Goal: Navigation & Orientation: Find specific page/section

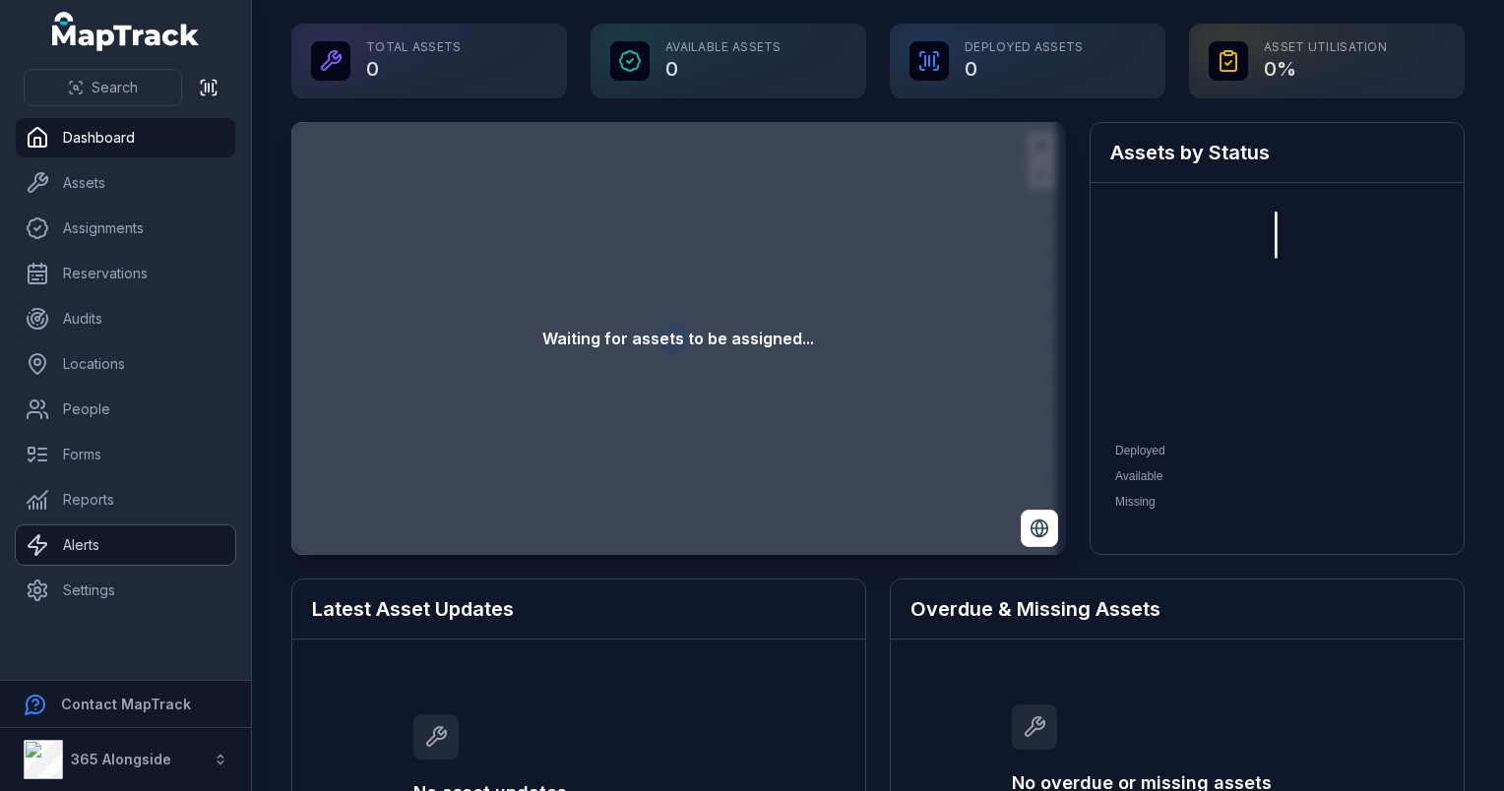
click at [150, 551] on link "Alerts" at bounding box center [126, 545] width 220 height 39
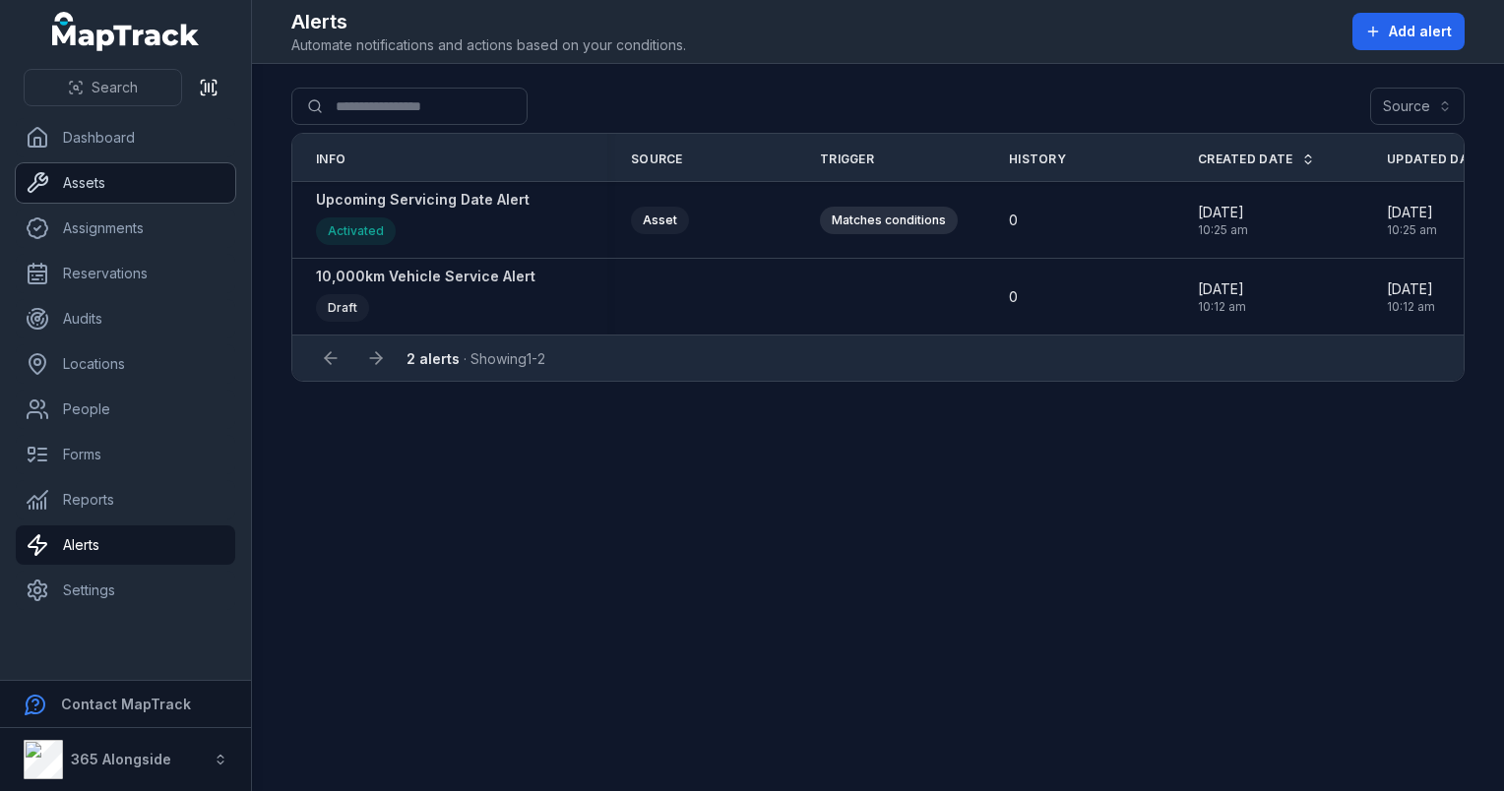
click at [124, 200] on link "Assets" at bounding box center [126, 182] width 220 height 39
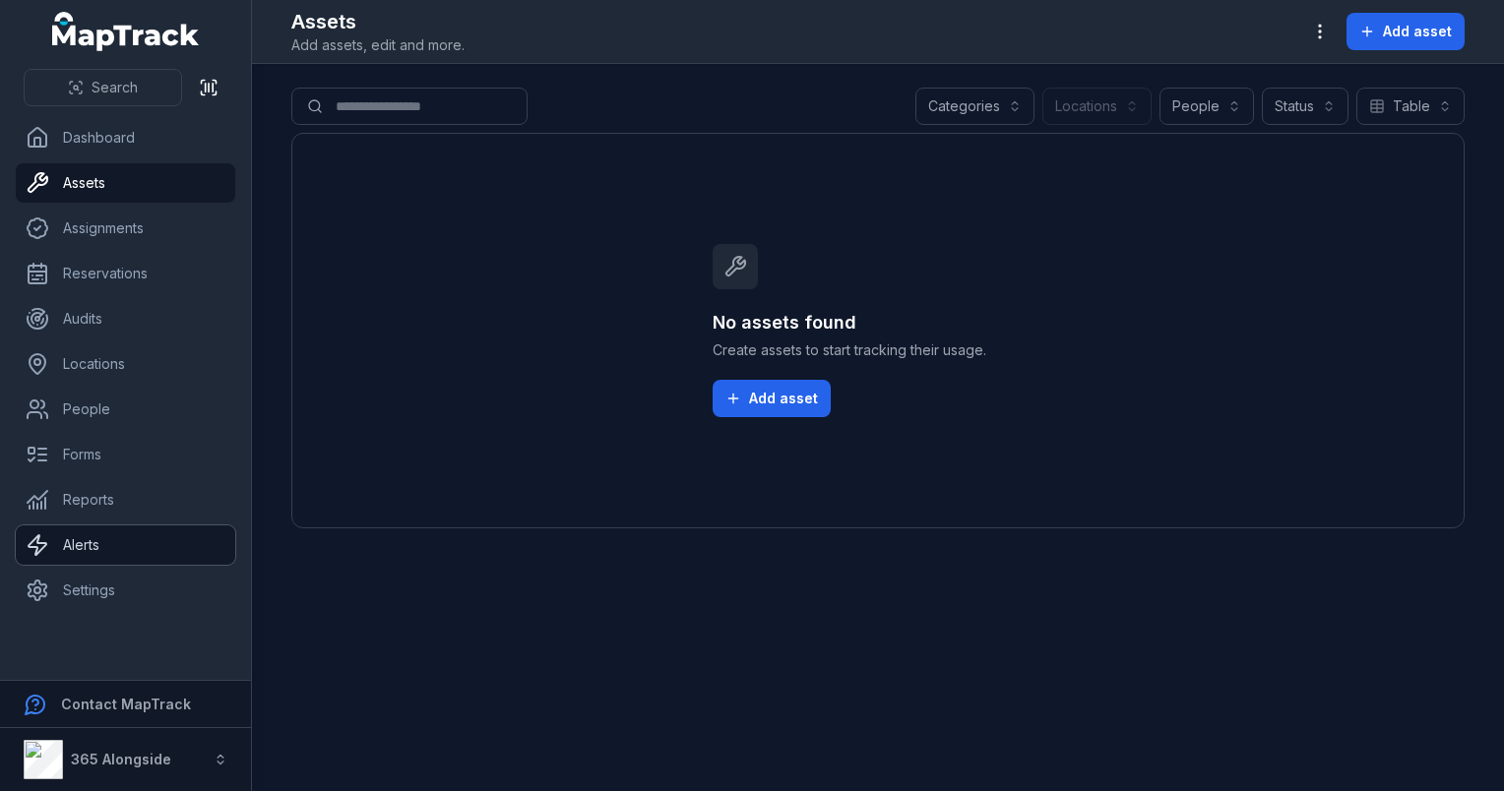
click at [108, 528] on link "Alerts" at bounding box center [126, 545] width 220 height 39
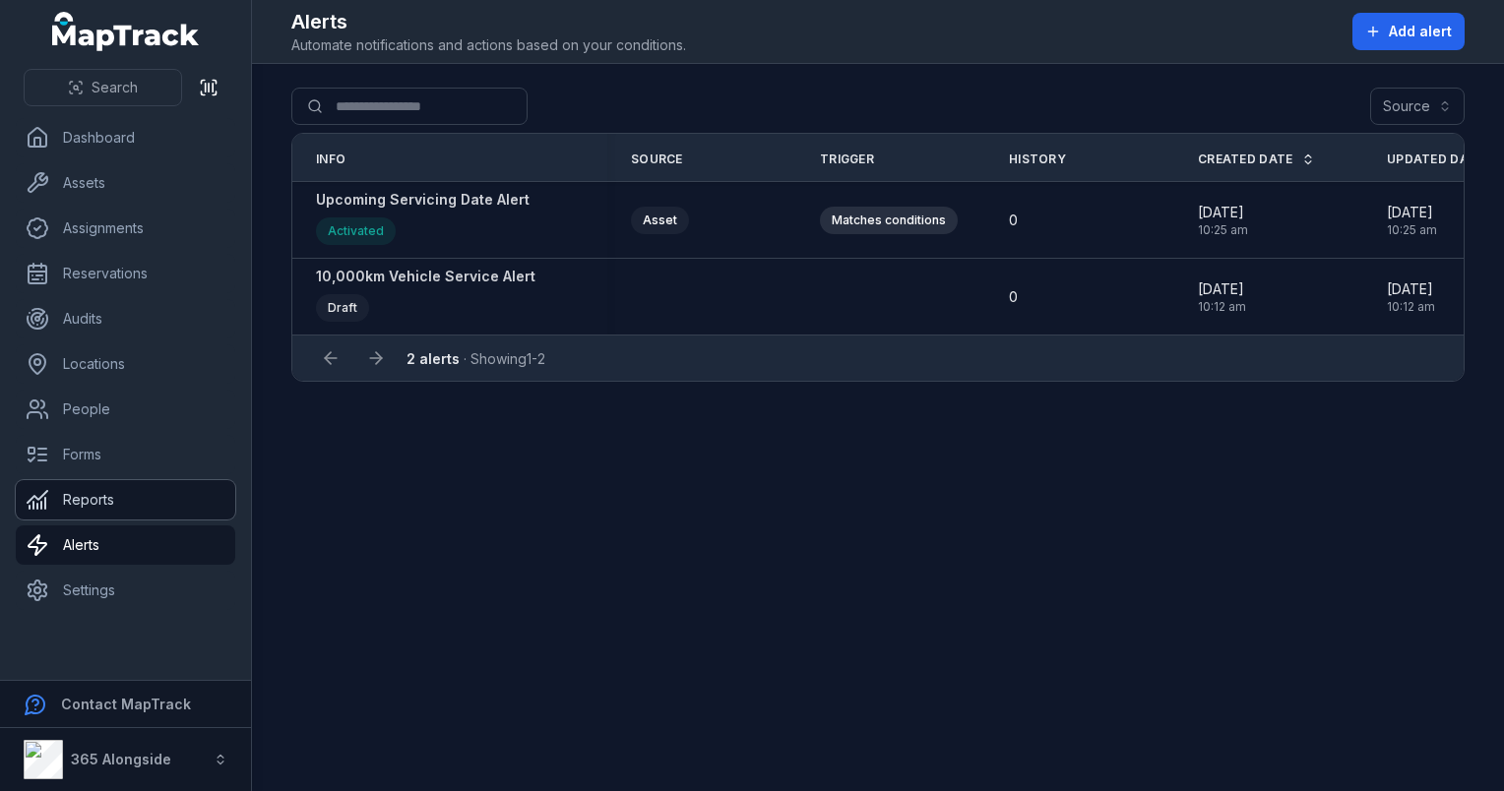
click at [109, 506] on link "Reports" at bounding box center [126, 499] width 220 height 39
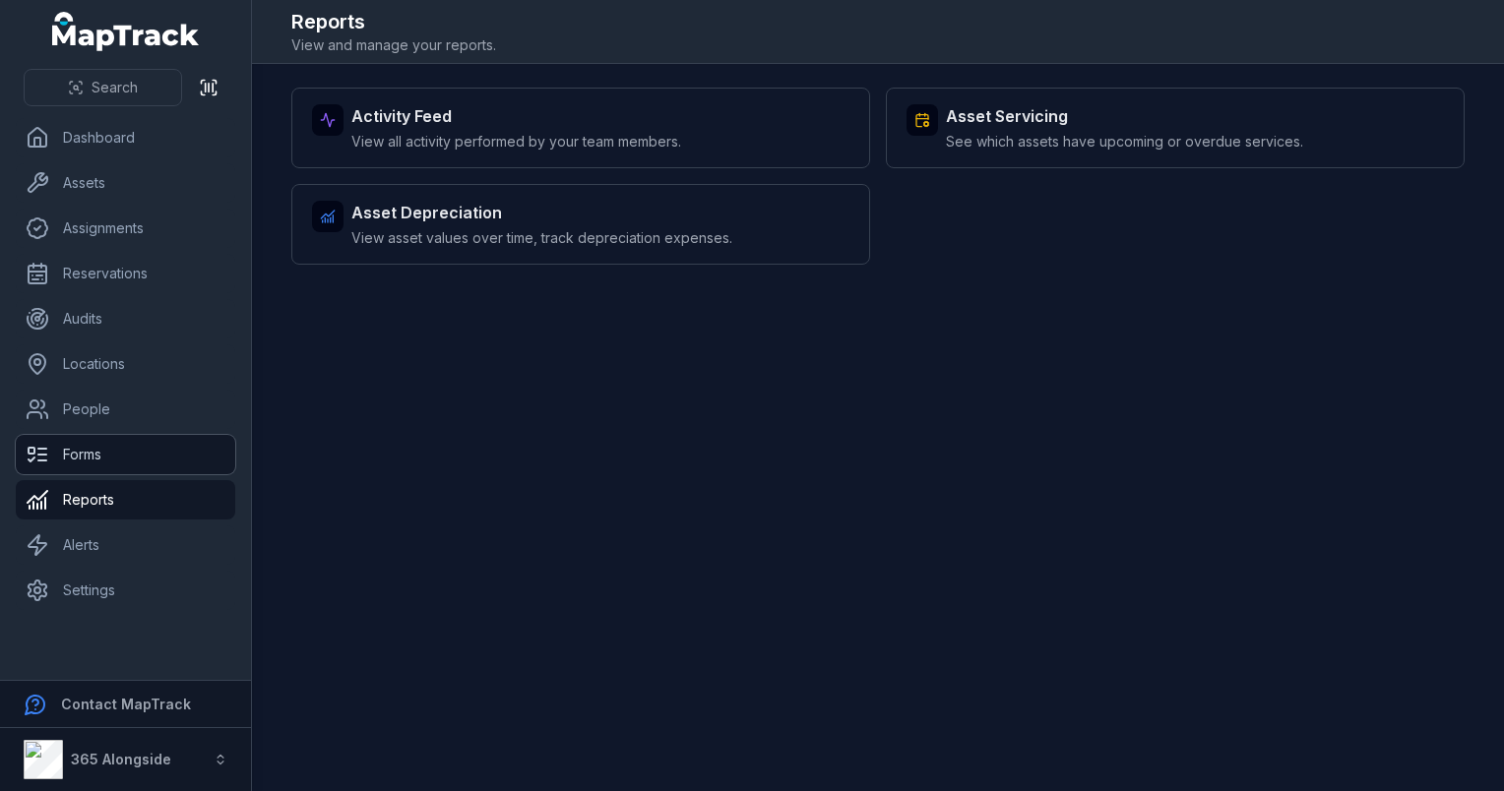
click at [114, 465] on link "Forms" at bounding box center [126, 454] width 220 height 39
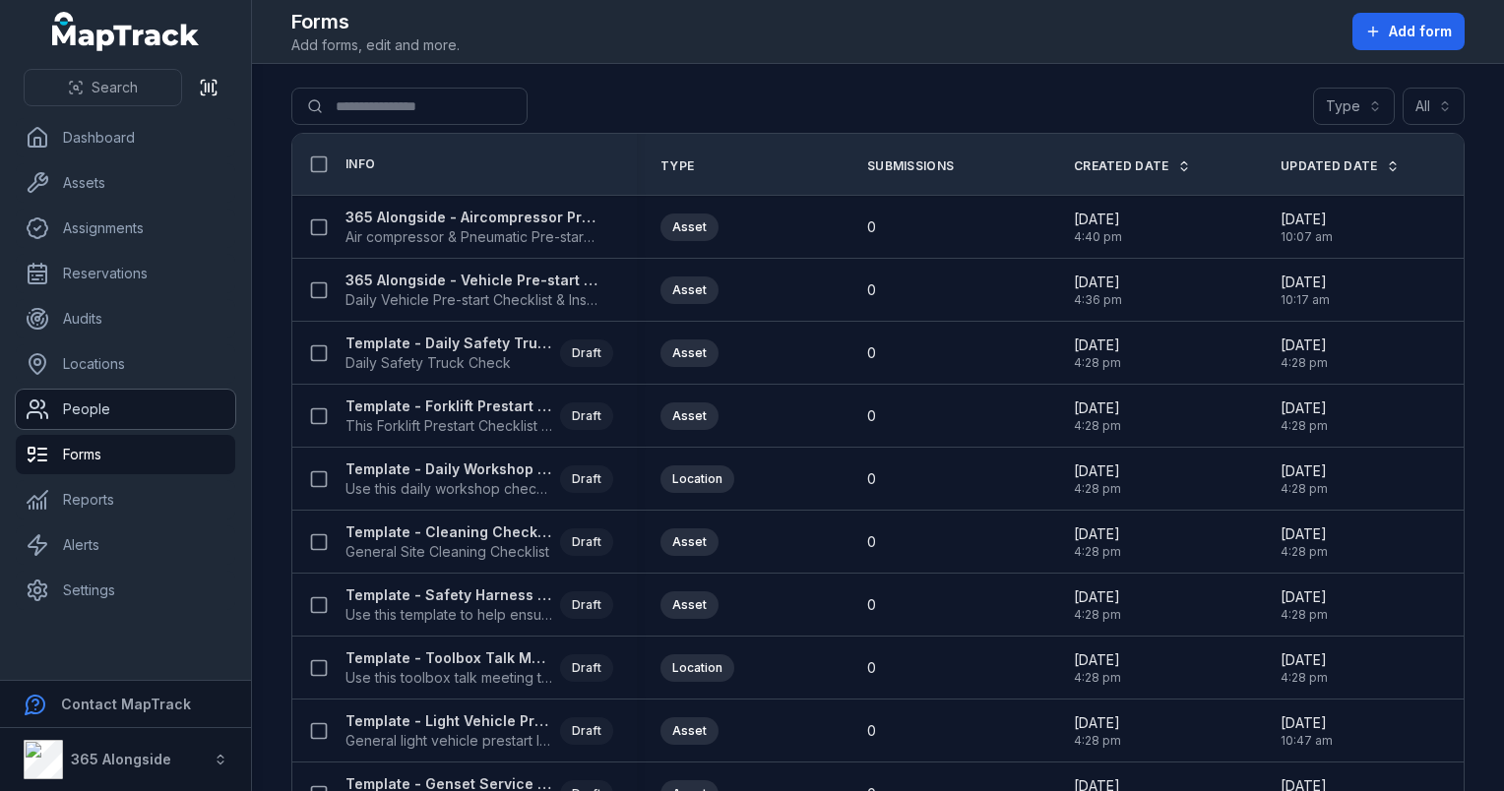
click at [114, 409] on link "People" at bounding box center [126, 409] width 220 height 39
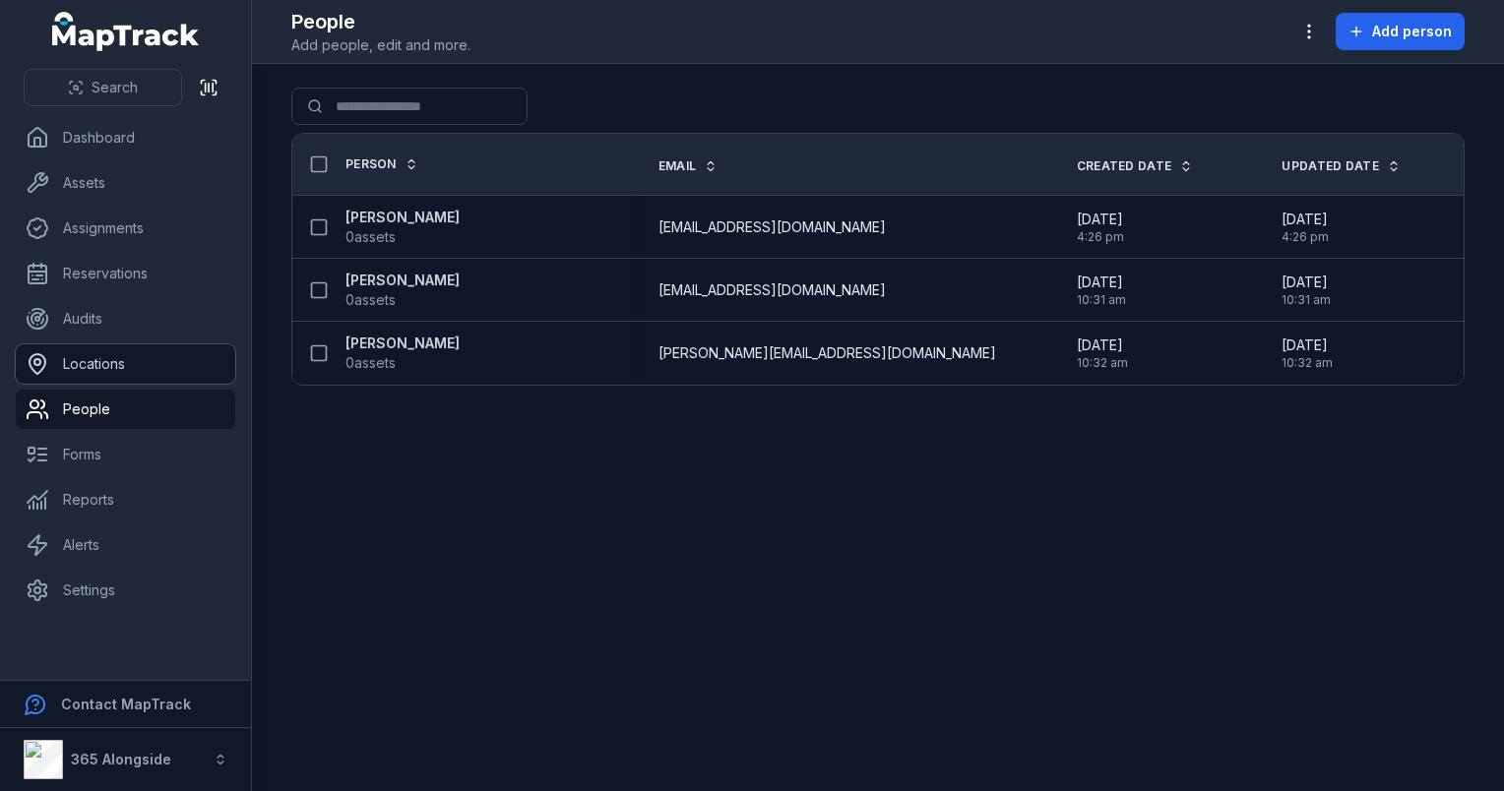
click at [118, 367] on link "Locations" at bounding box center [126, 364] width 220 height 39
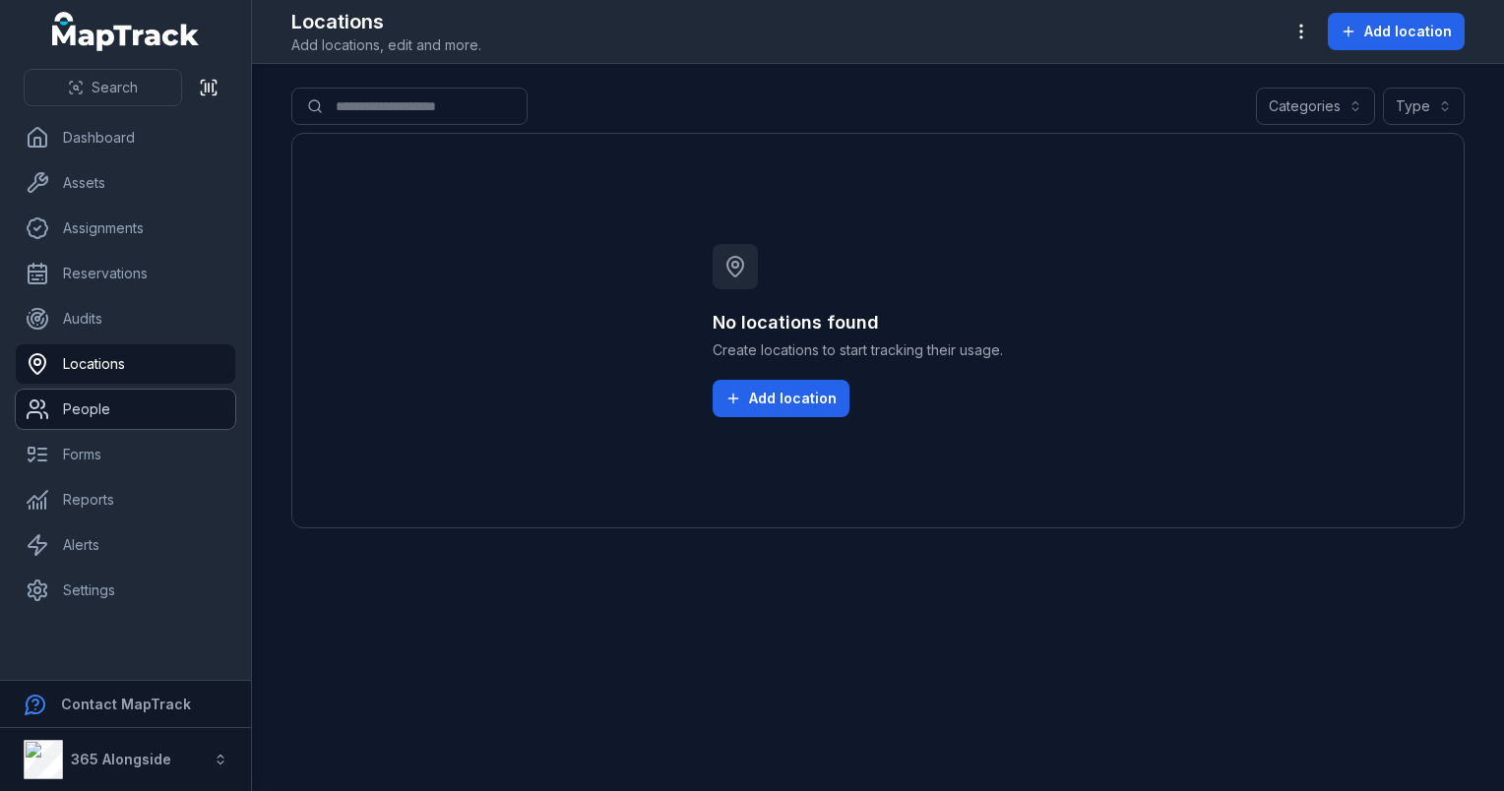
click at [115, 402] on link "People" at bounding box center [126, 409] width 220 height 39
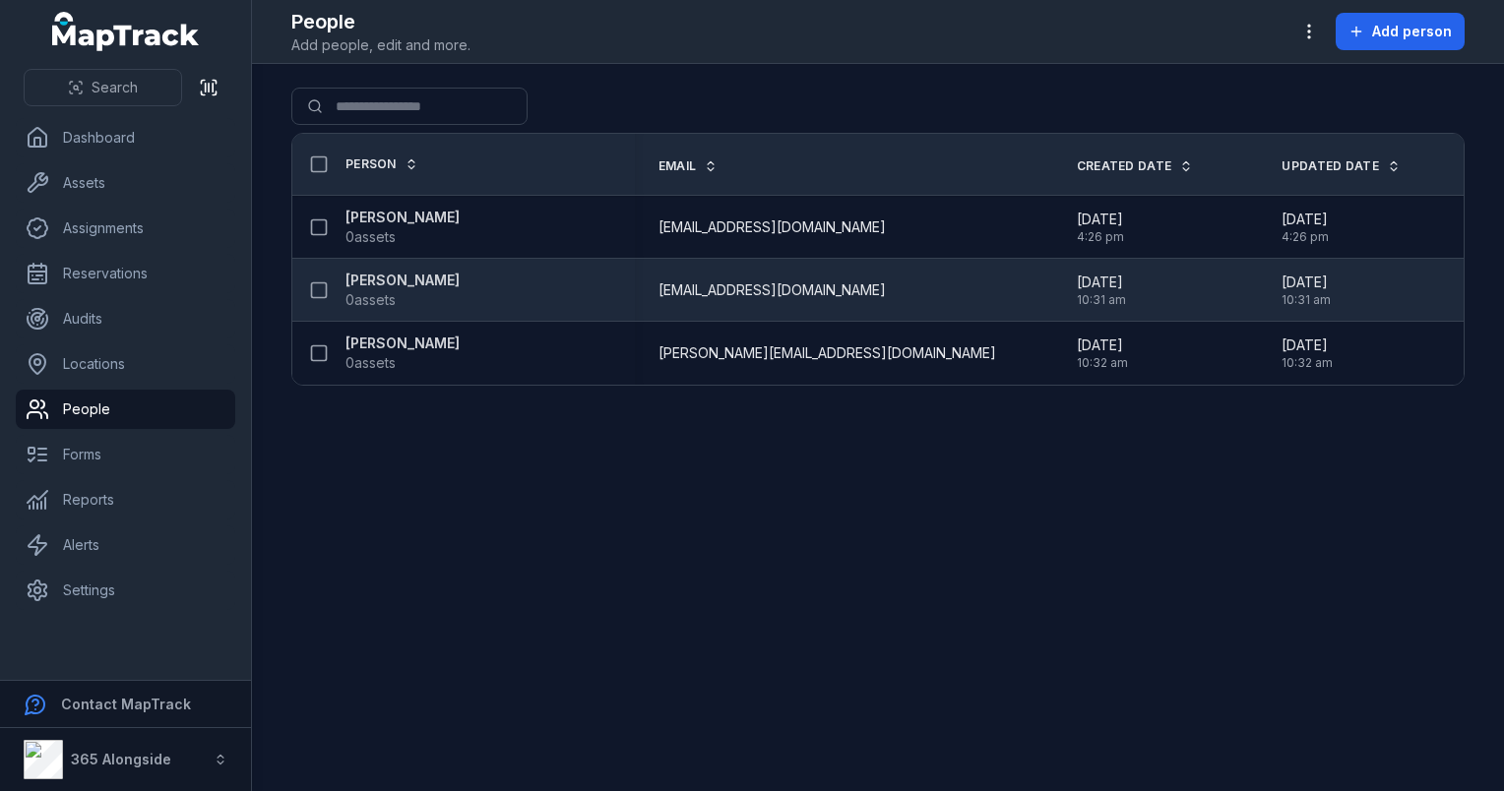
click at [394, 300] on span "0 assets" at bounding box center [371, 300] width 50 height 20
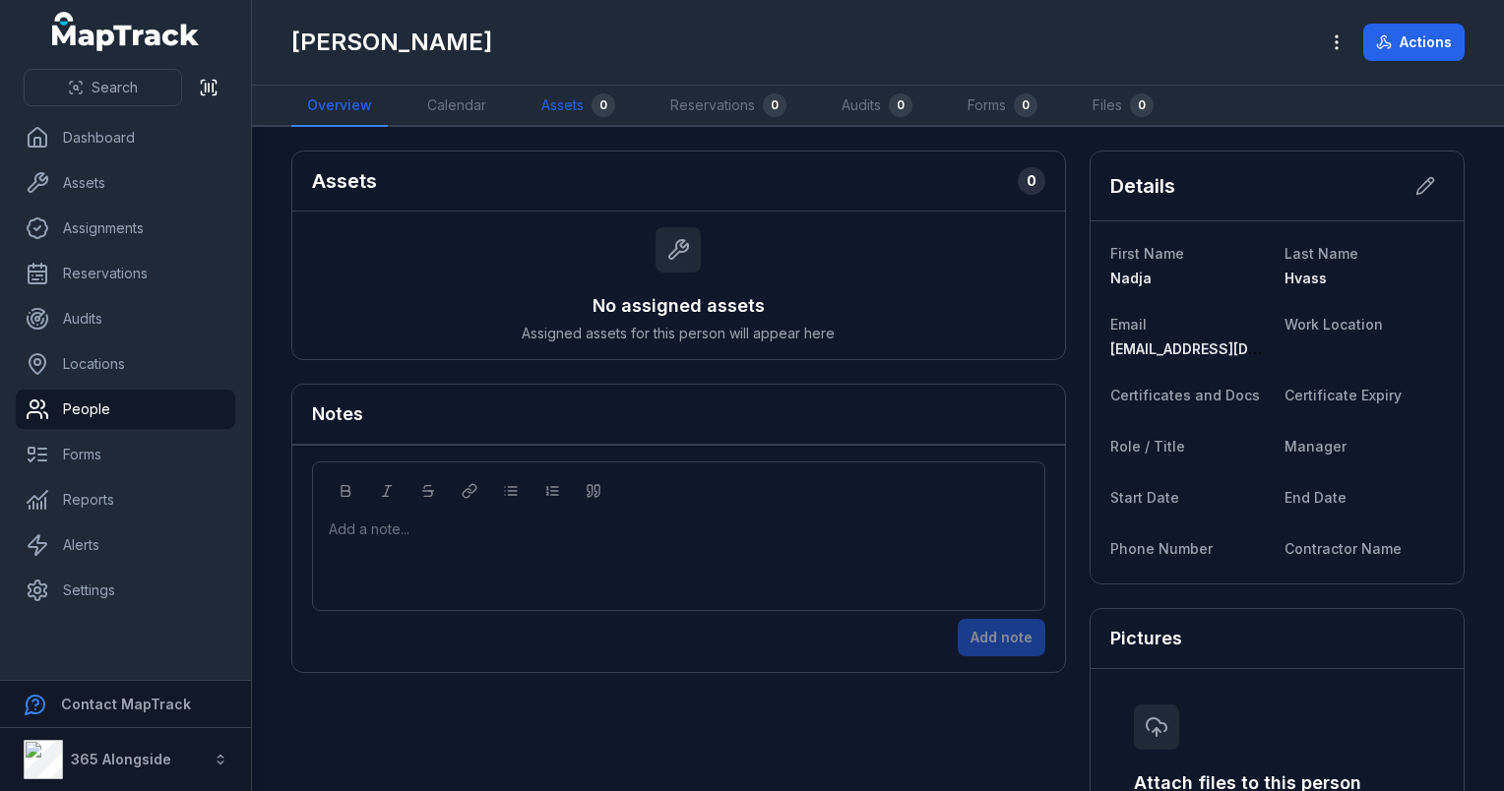
click at [528, 108] on link "Assets 0" at bounding box center [578, 106] width 105 height 41
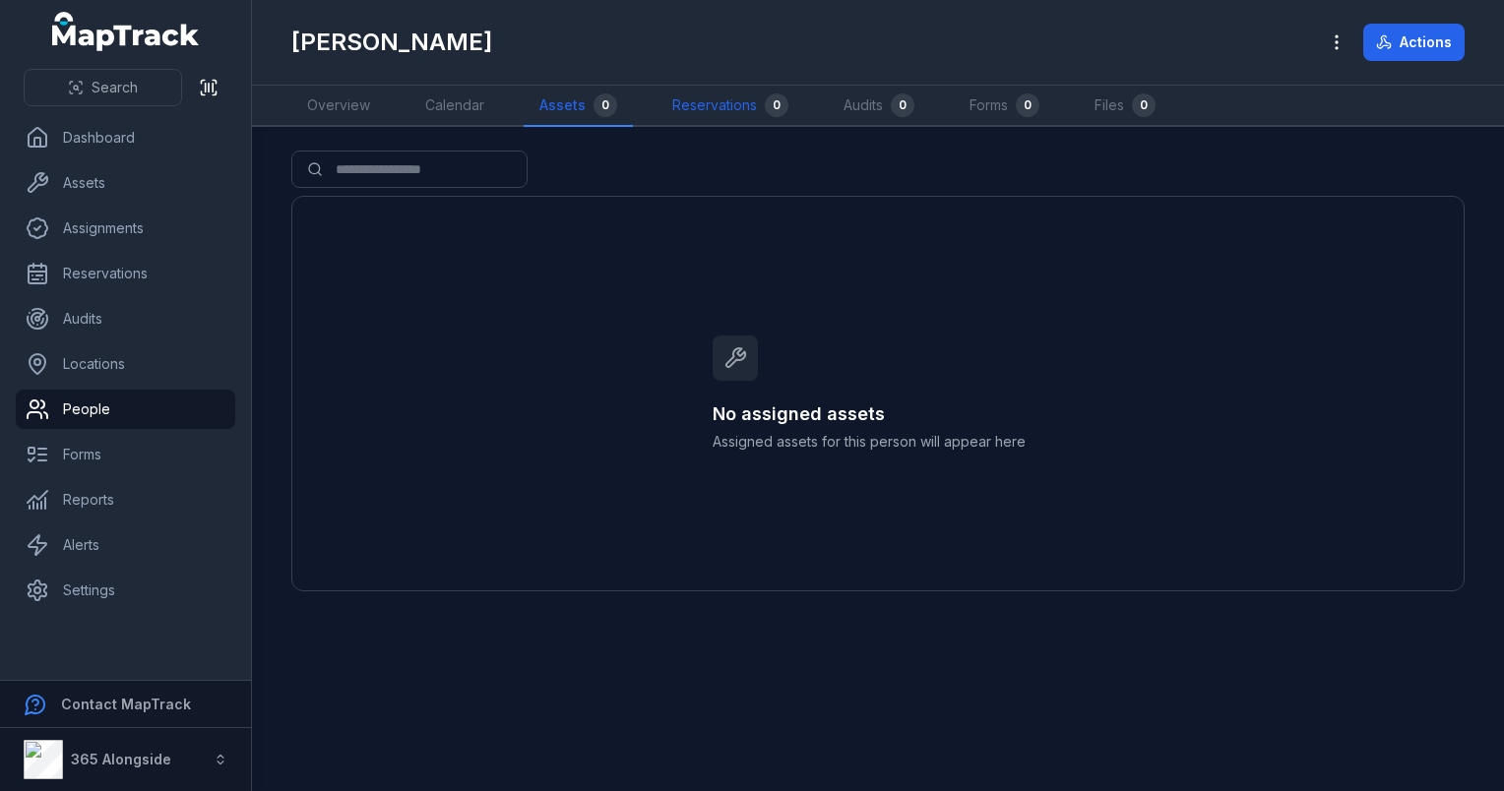
click at [737, 112] on link "Reservations 0" at bounding box center [731, 106] width 148 height 41
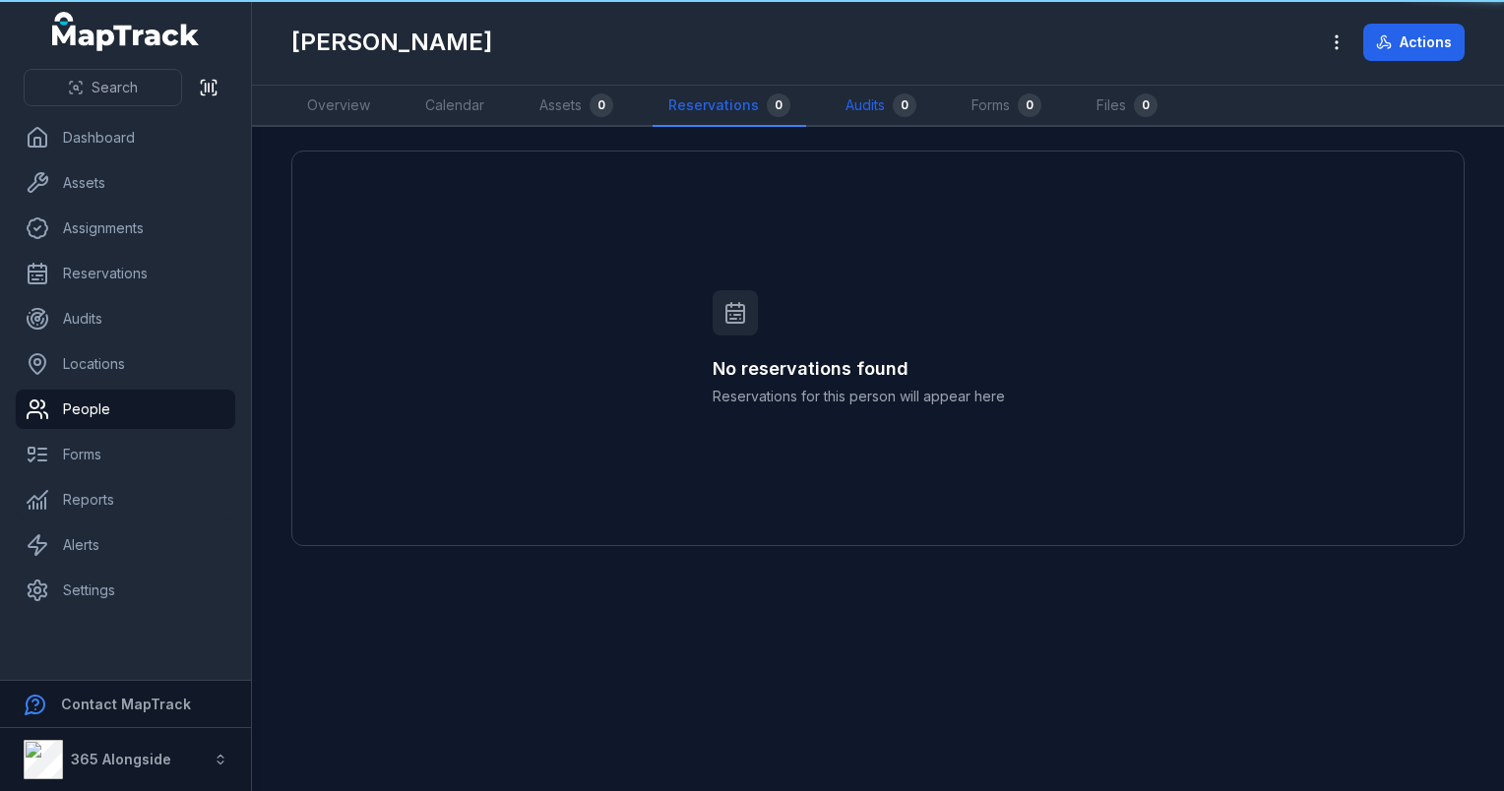
click at [837, 102] on link "Audits 0" at bounding box center [881, 106] width 102 height 41
click at [1004, 107] on link "Forms 0" at bounding box center [1004, 106] width 101 height 41
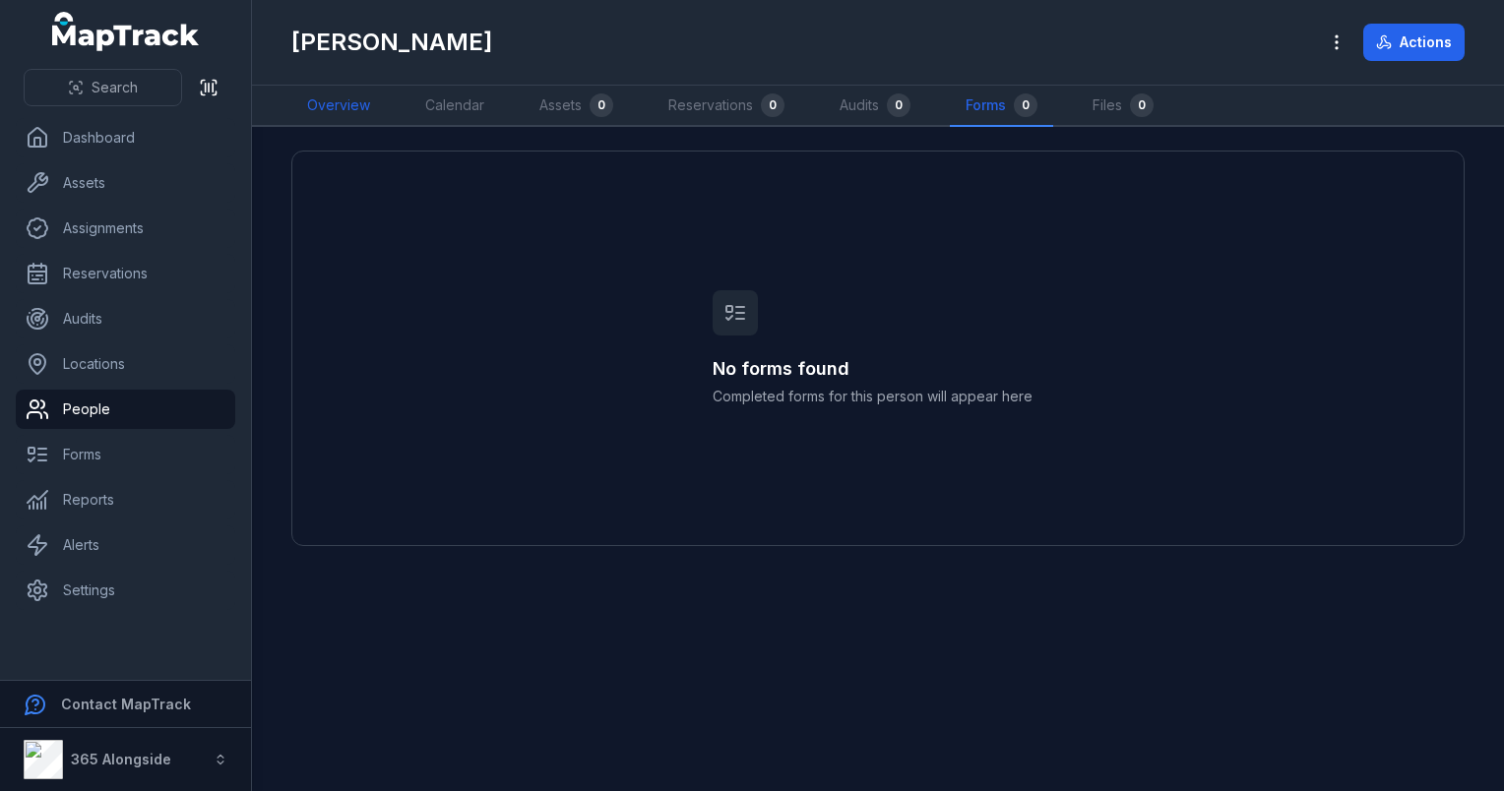
click at [319, 105] on link "Overview" at bounding box center [338, 106] width 94 height 41
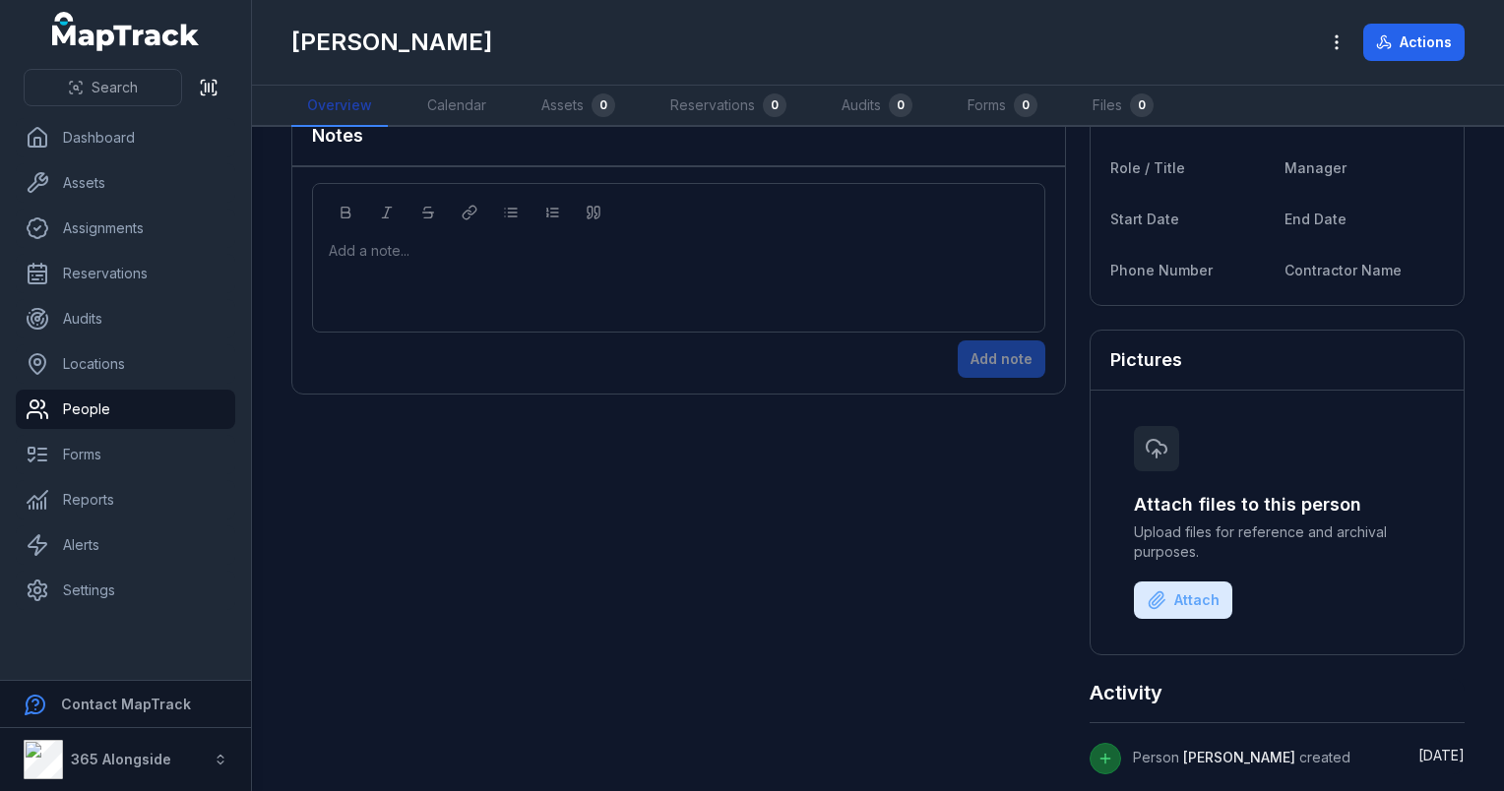
scroll to position [282, 0]
click at [1166, 598] on button "Attach" at bounding box center [1183, 597] width 98 height 37
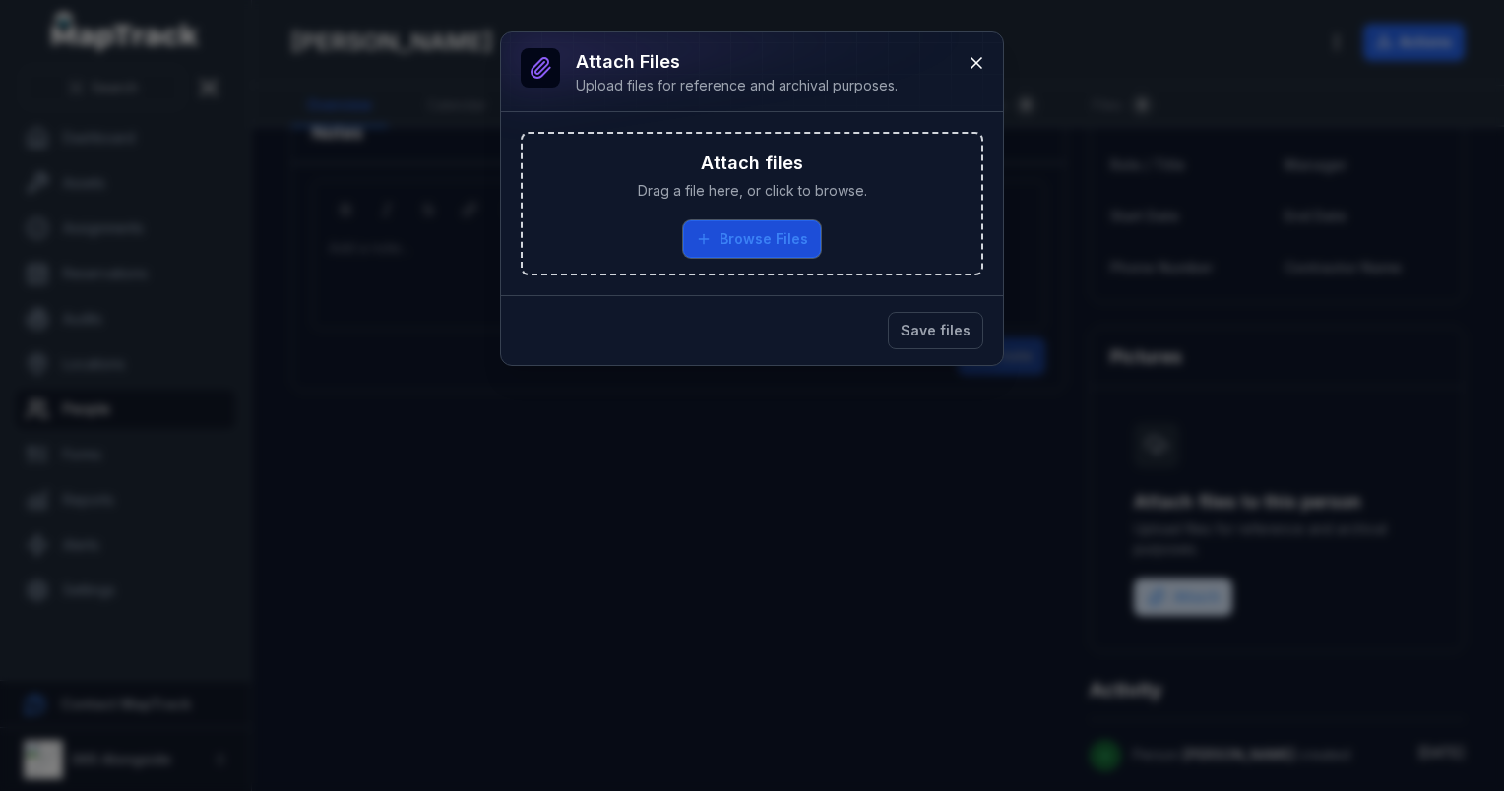
click at [772, 225] on button "Browse Files" at bounding box center [752, 238] width 138 height 37
click at [964, 64] on button at bounding box center [976, 62] width 37 height 37
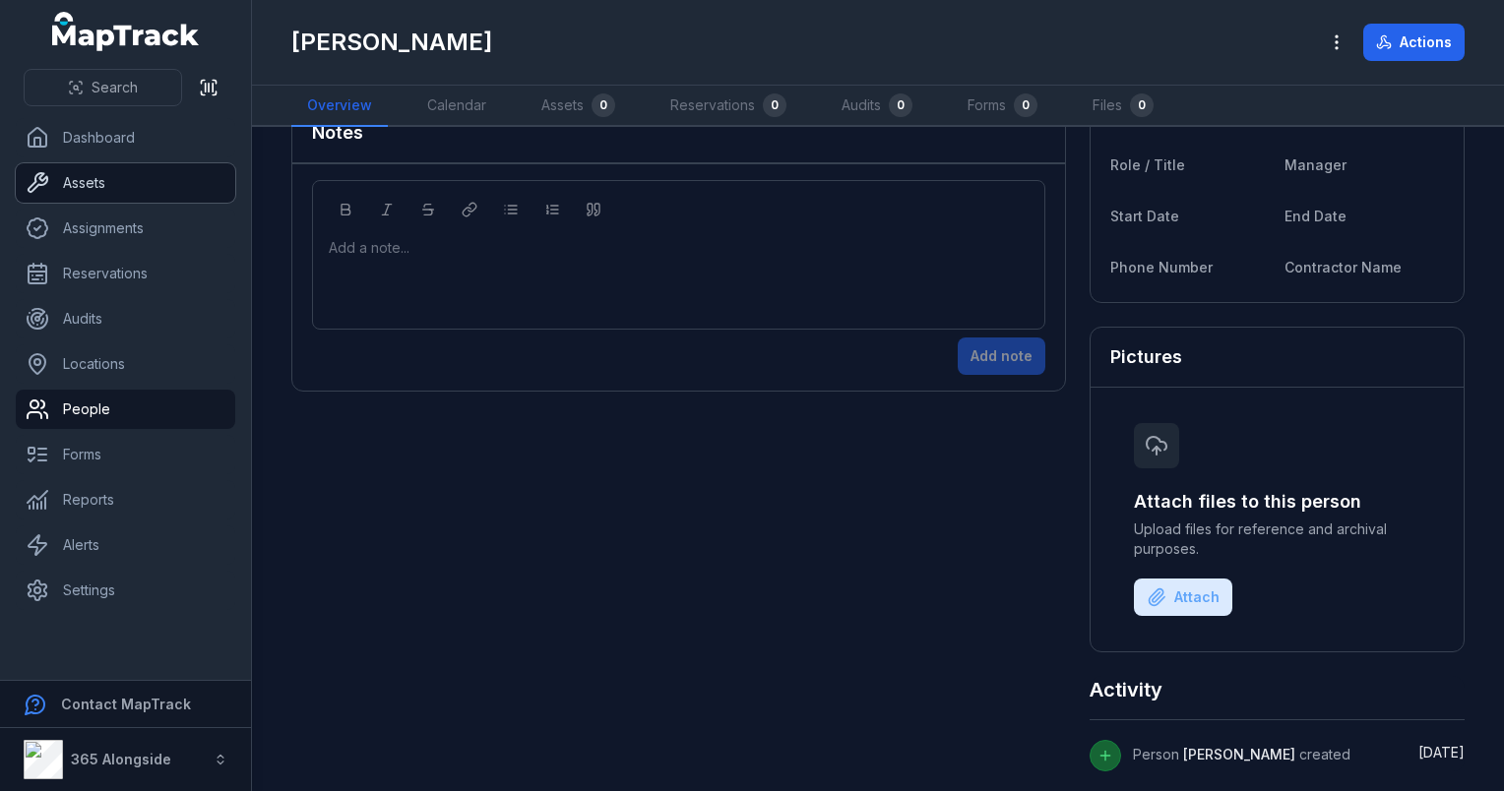
click at [93, 201] on link "Assets" at bounding box center [126, 182] width 220 height 39
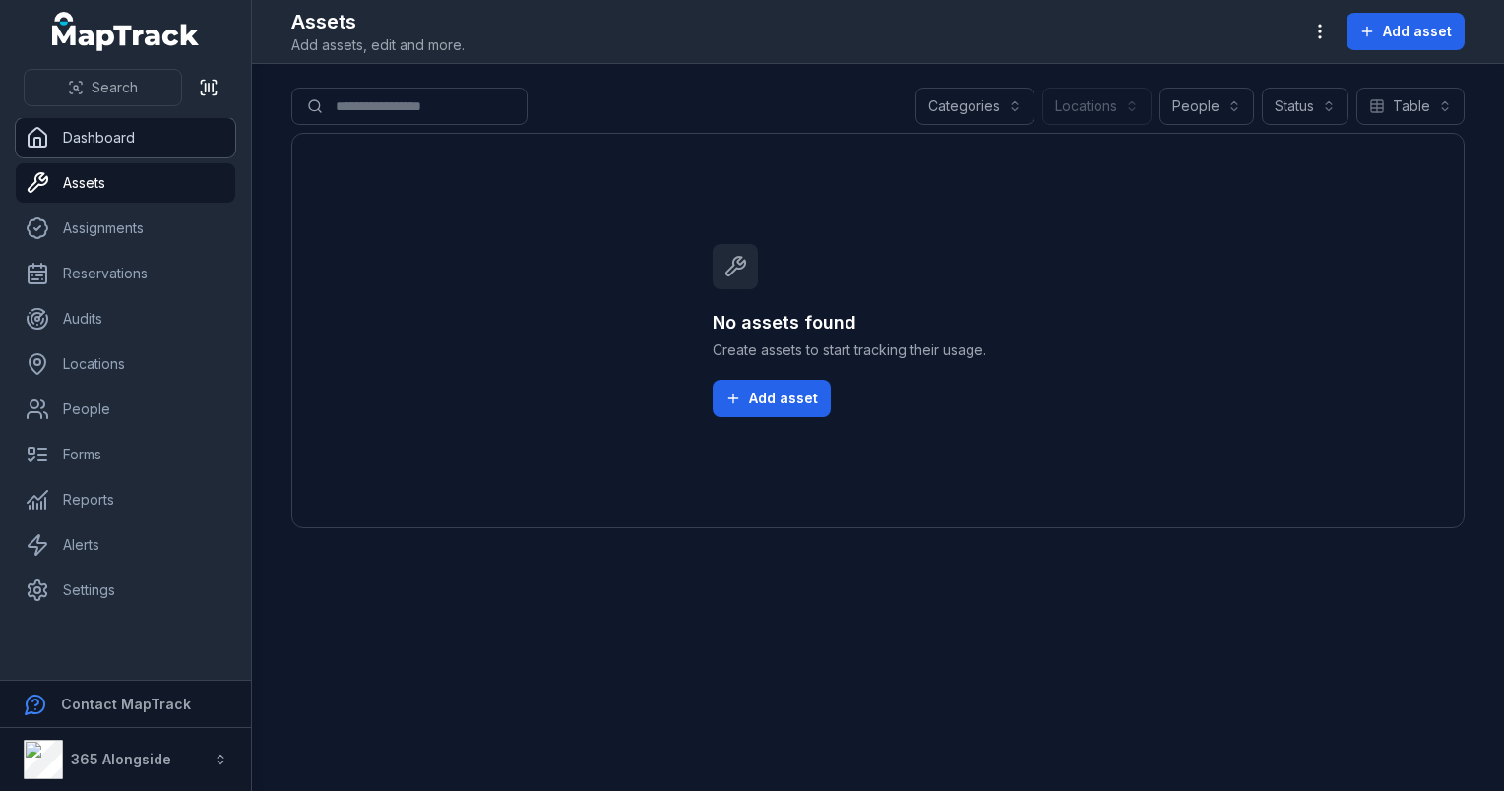
click at [109, 153] on link "Dashboard" at bounding box center [126, 137] width 220 height 39
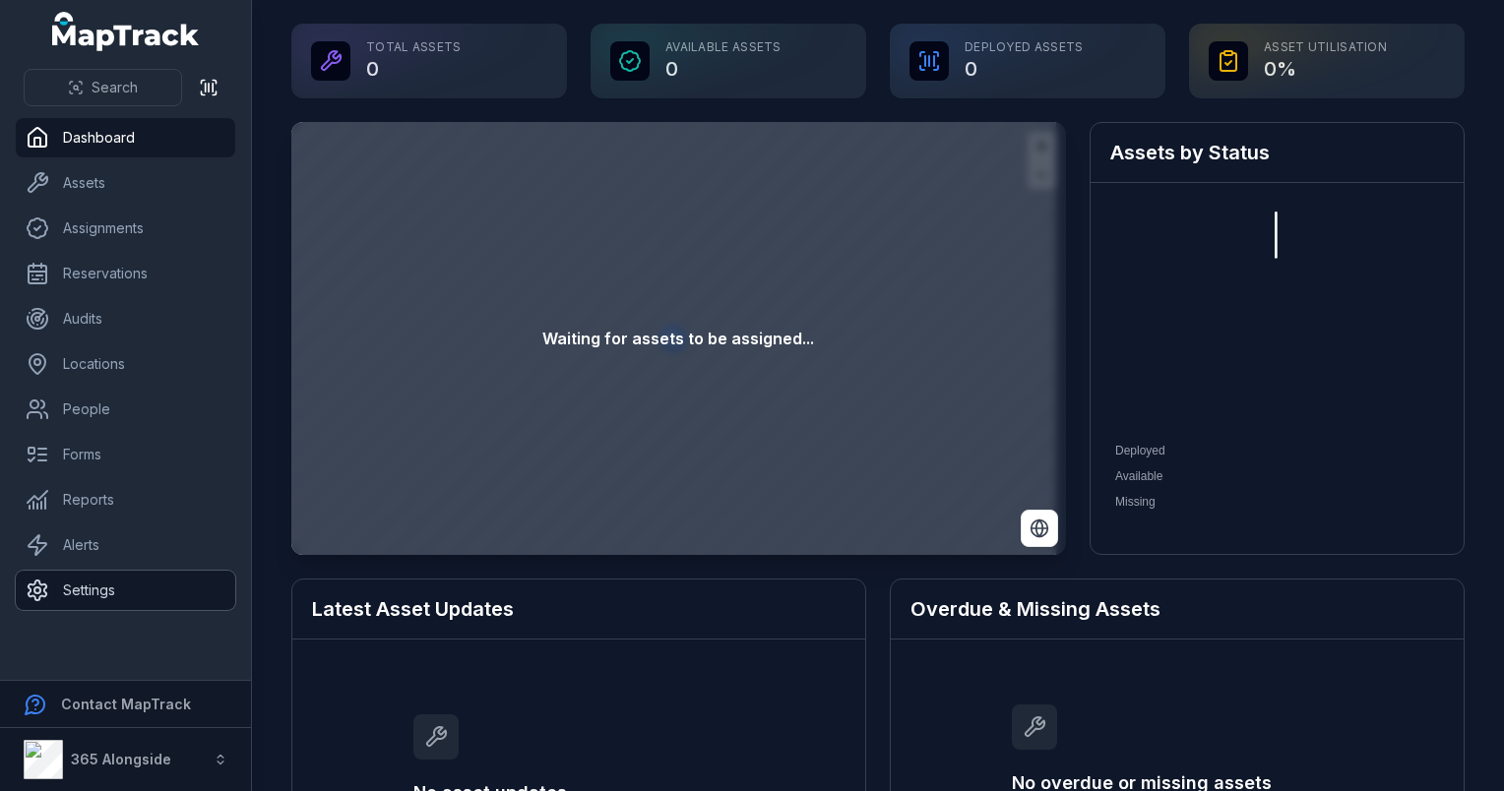
drag, startPoint x: 116, startPoint y: 598, endPoint x: 146, endPoint y: 590, distance: 30.8
click at [116, 598] on link "Settings" at bounding box center [126, 590] width 220 height 39
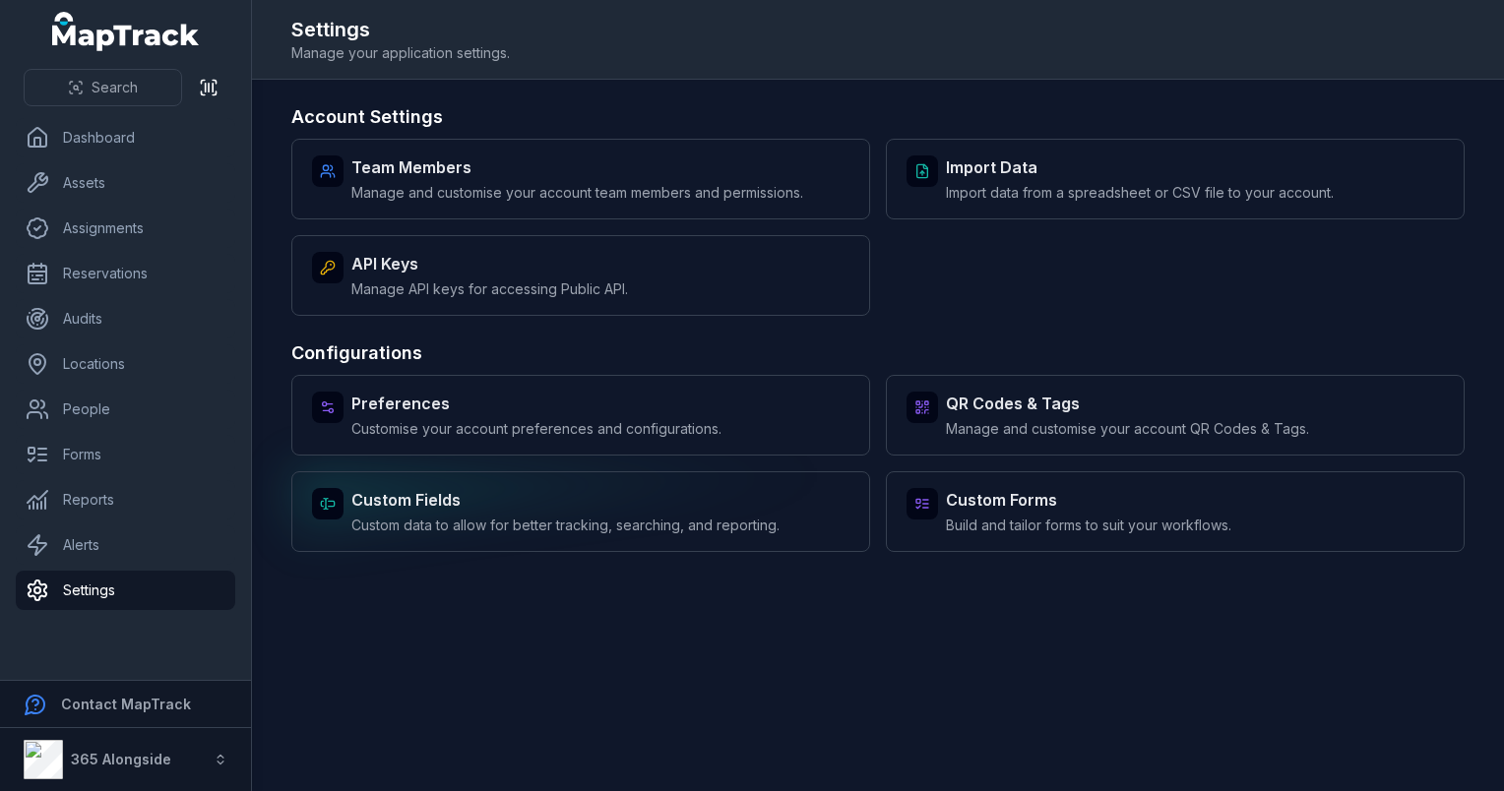
click at [516, 518] on span "Custom data to allow for better tracking, searching, and reporting." at bounding box center [565, 526] width 428 height 20
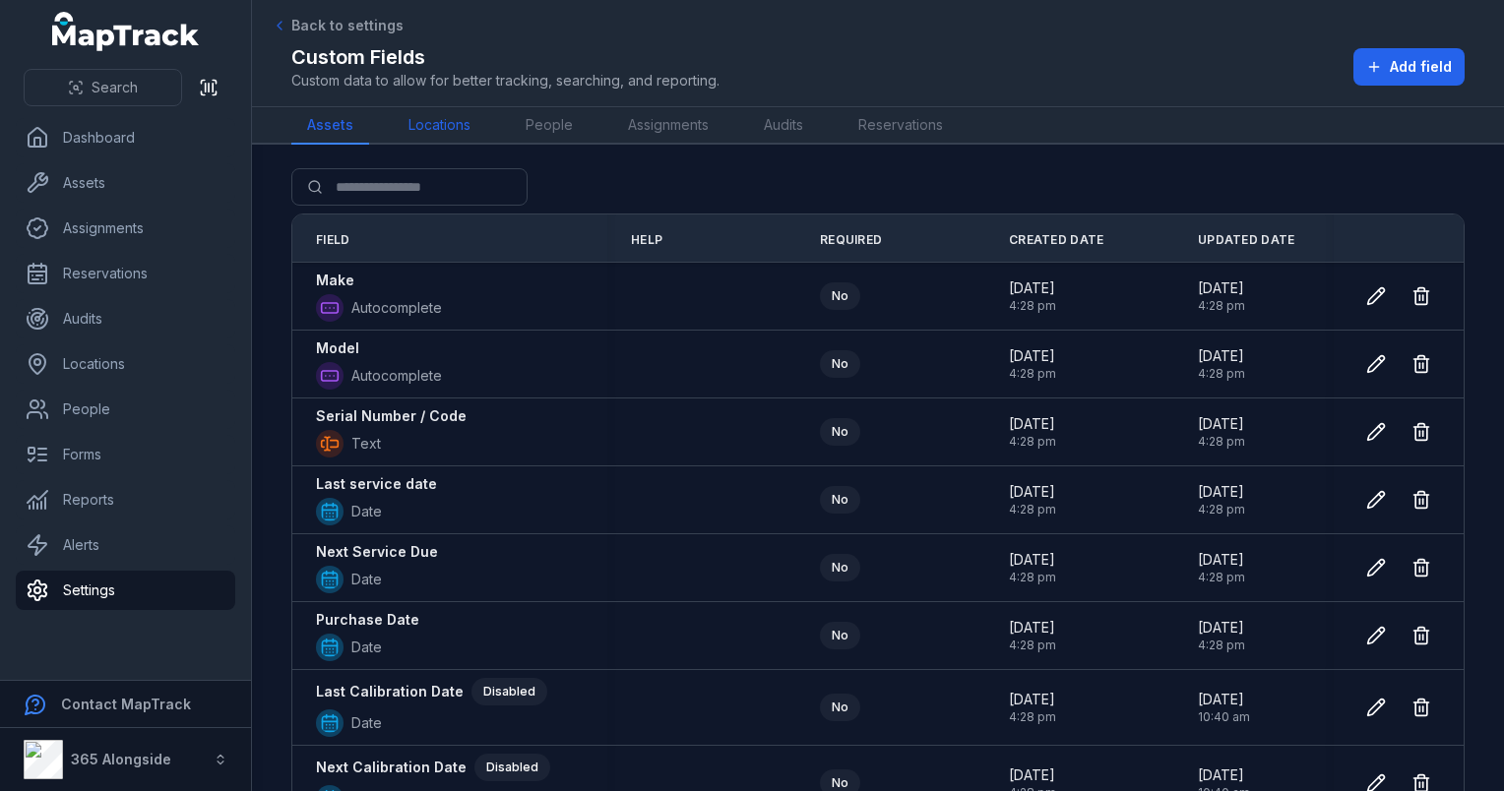
click at [459, 128] on link "Locations" at bounding box center [440, 125] width 94 height 37
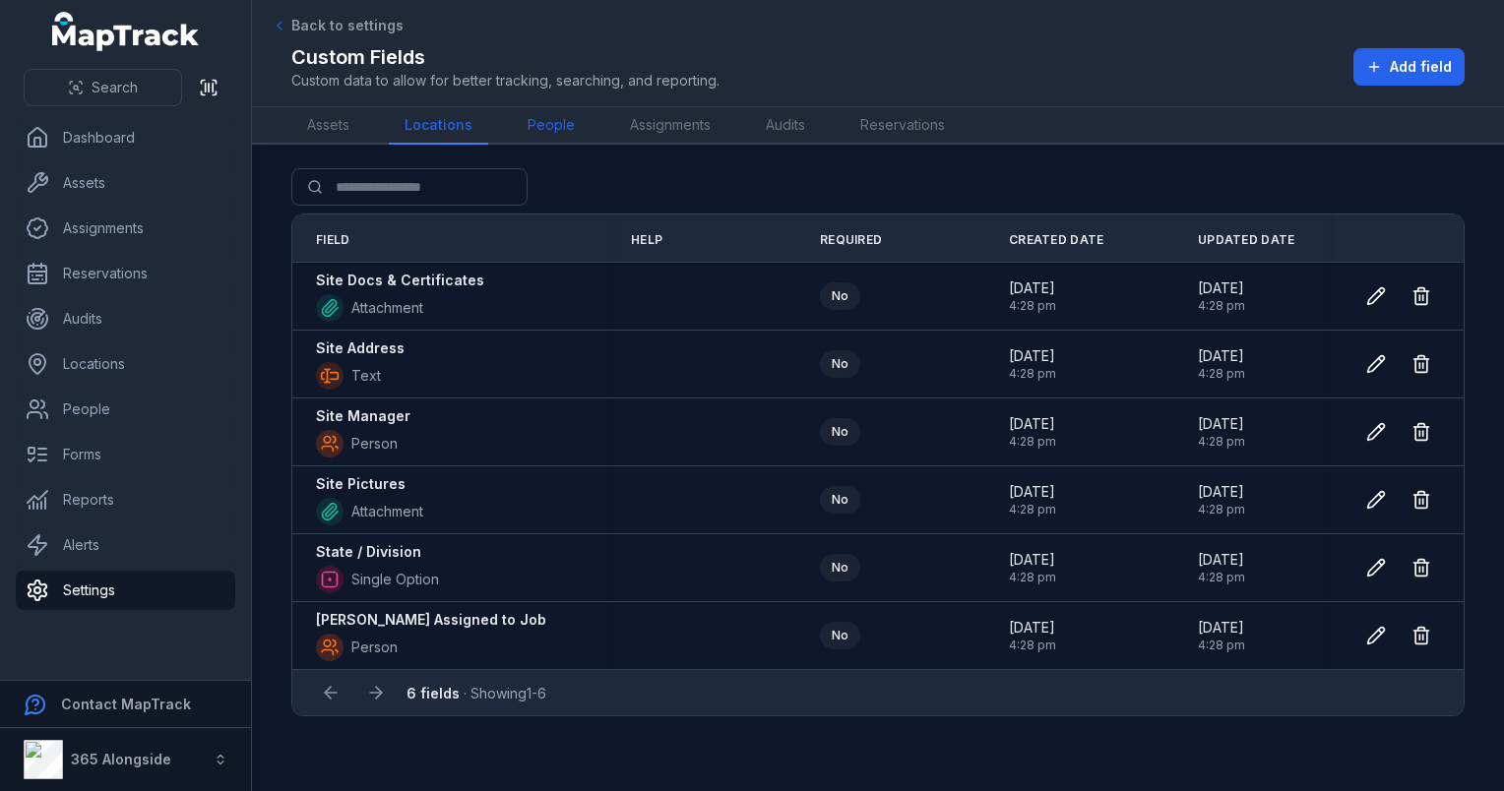
click at [536, 122] on link "People" at bounding box center [551, 125] width 79 height 37
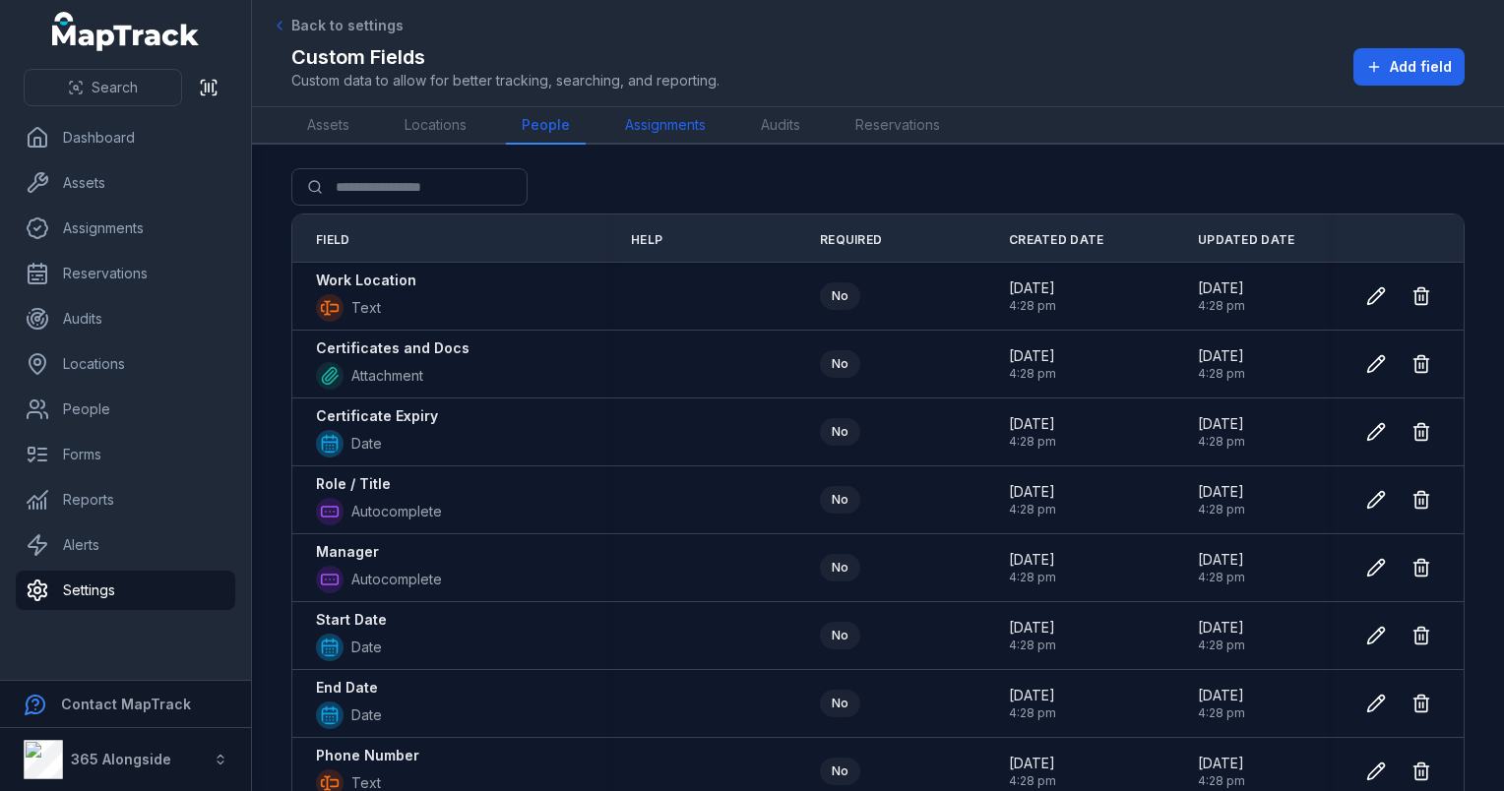
click at [632, 126] on link "Assignments" at bounding box center [665, 125] width 112 height 37
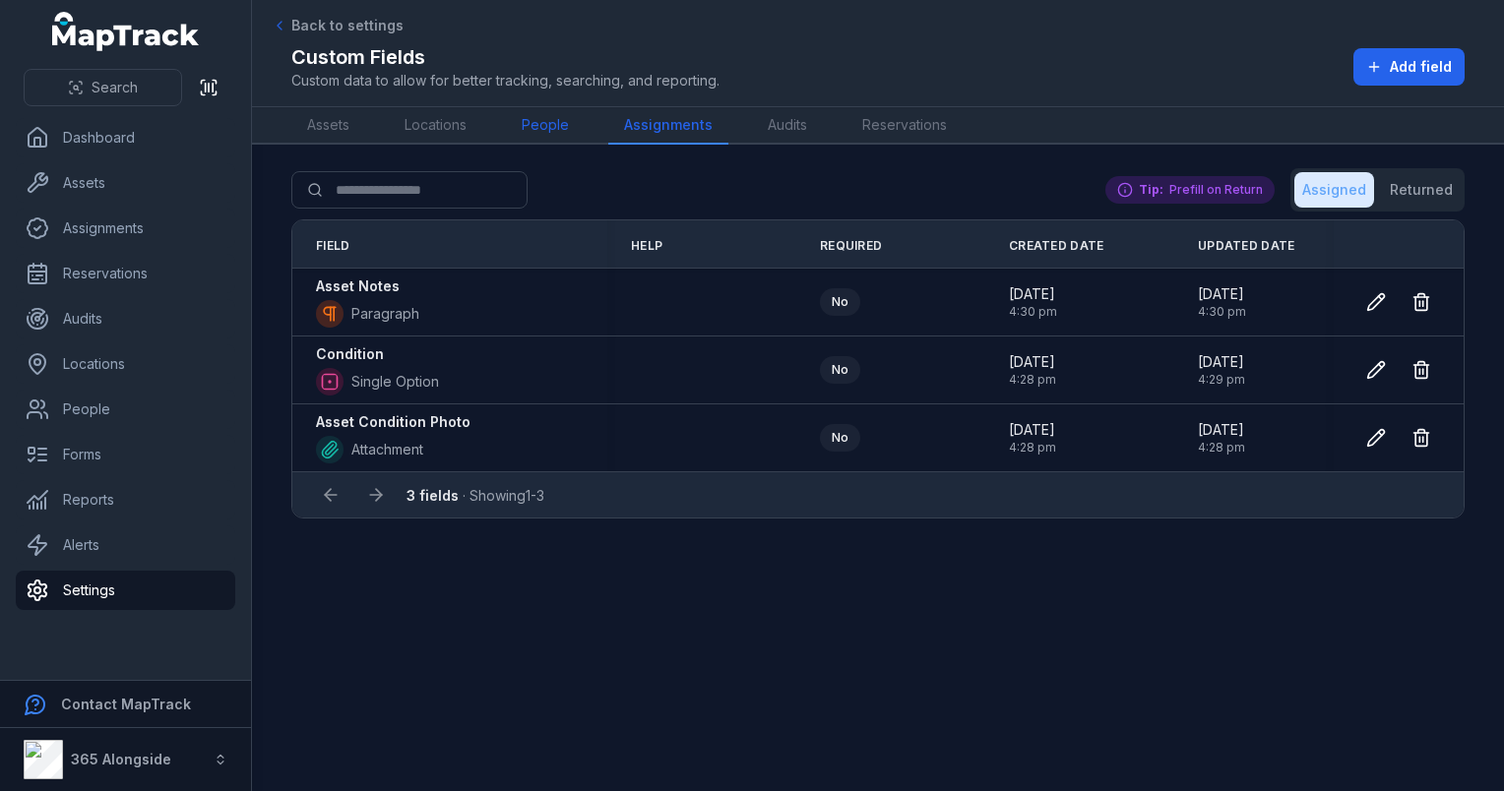
click at [541, 128] on link "People" at bounding box center [545, 125] width 79 height 37
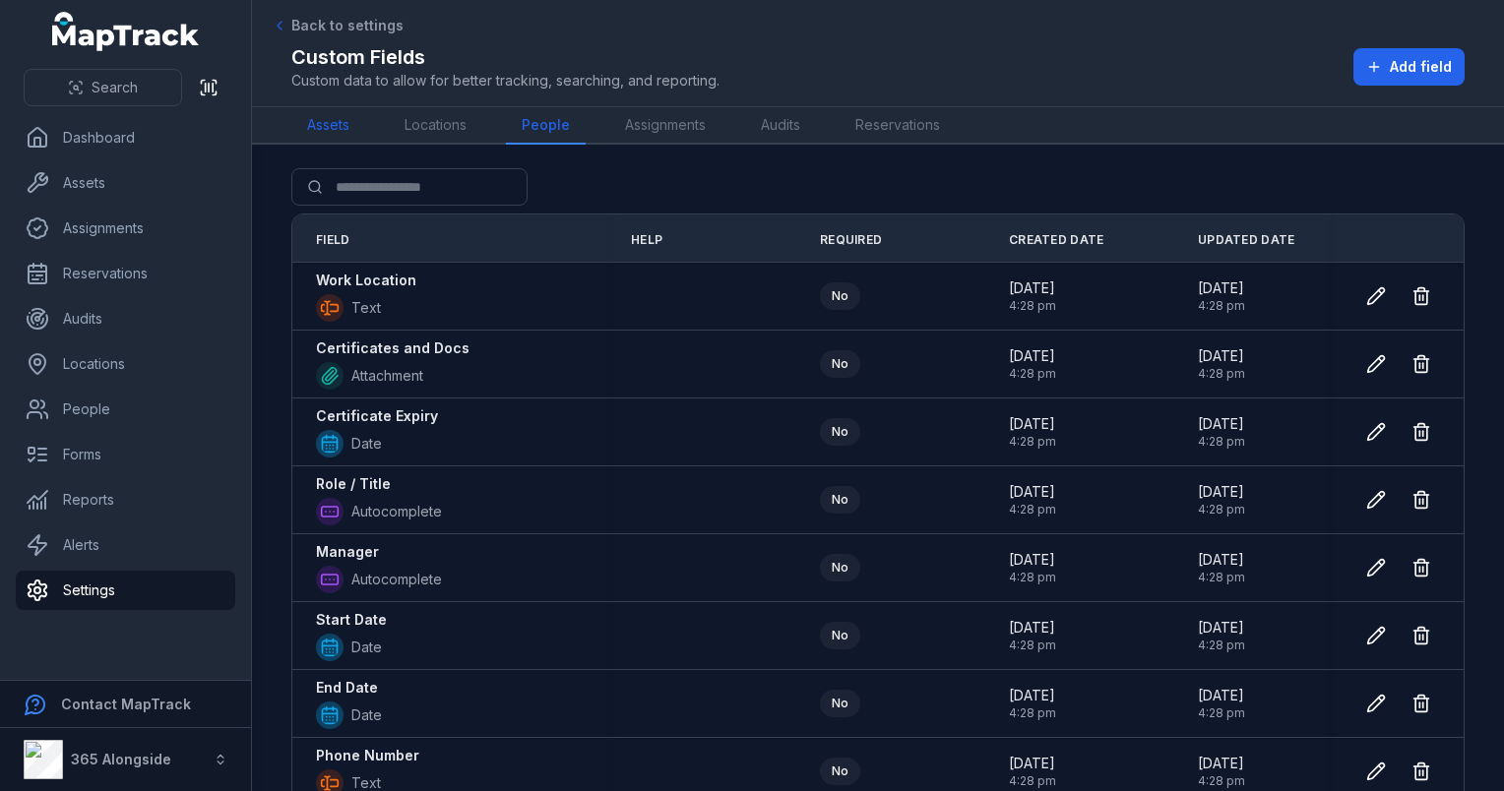
click at [324, 122] on link "Assets" at bounding box center [328, 125] width 74 height 37
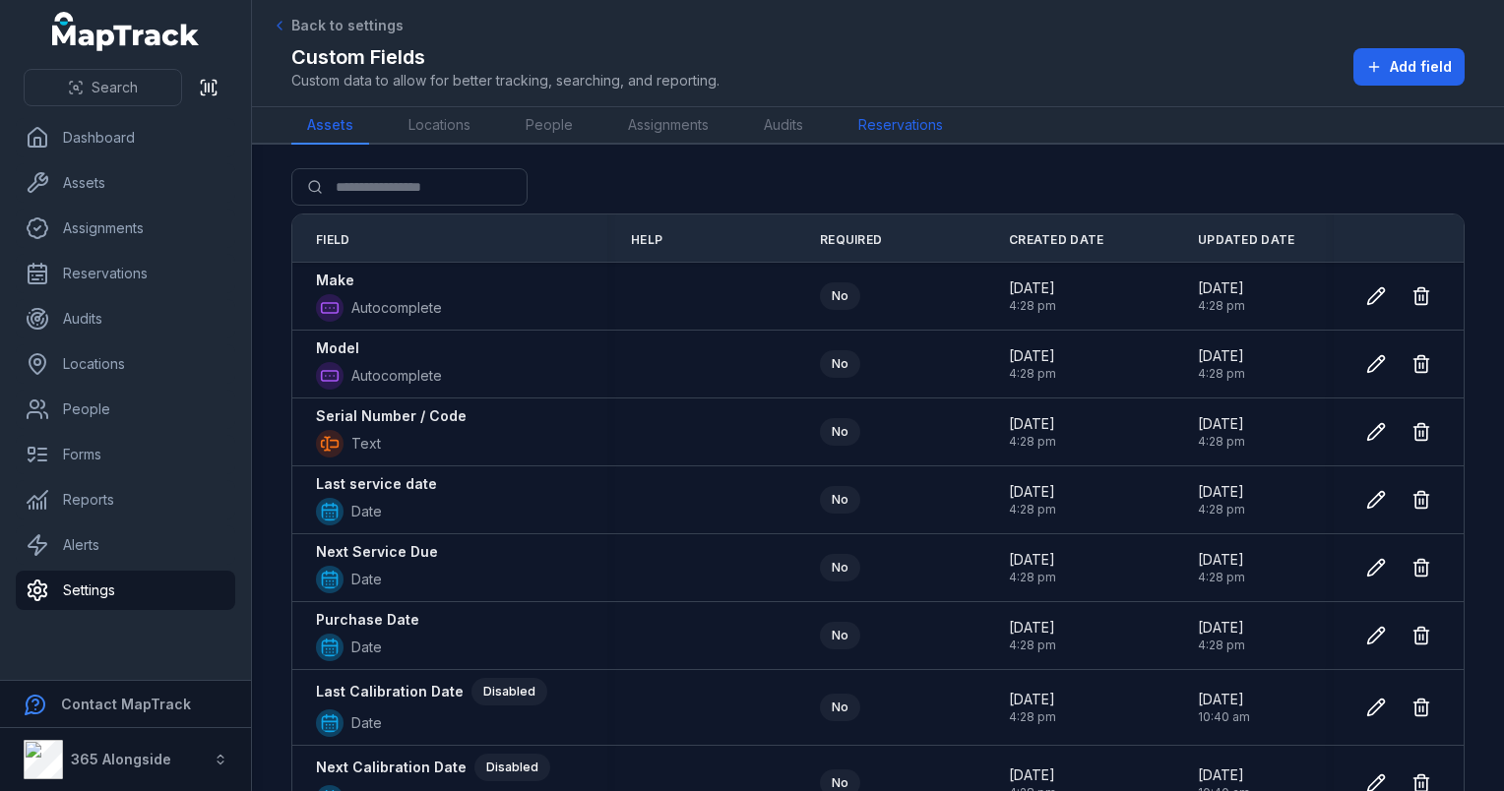
click at [853, 125] on link "Reservations" at bounding box center [901, 125] width 116 height 37
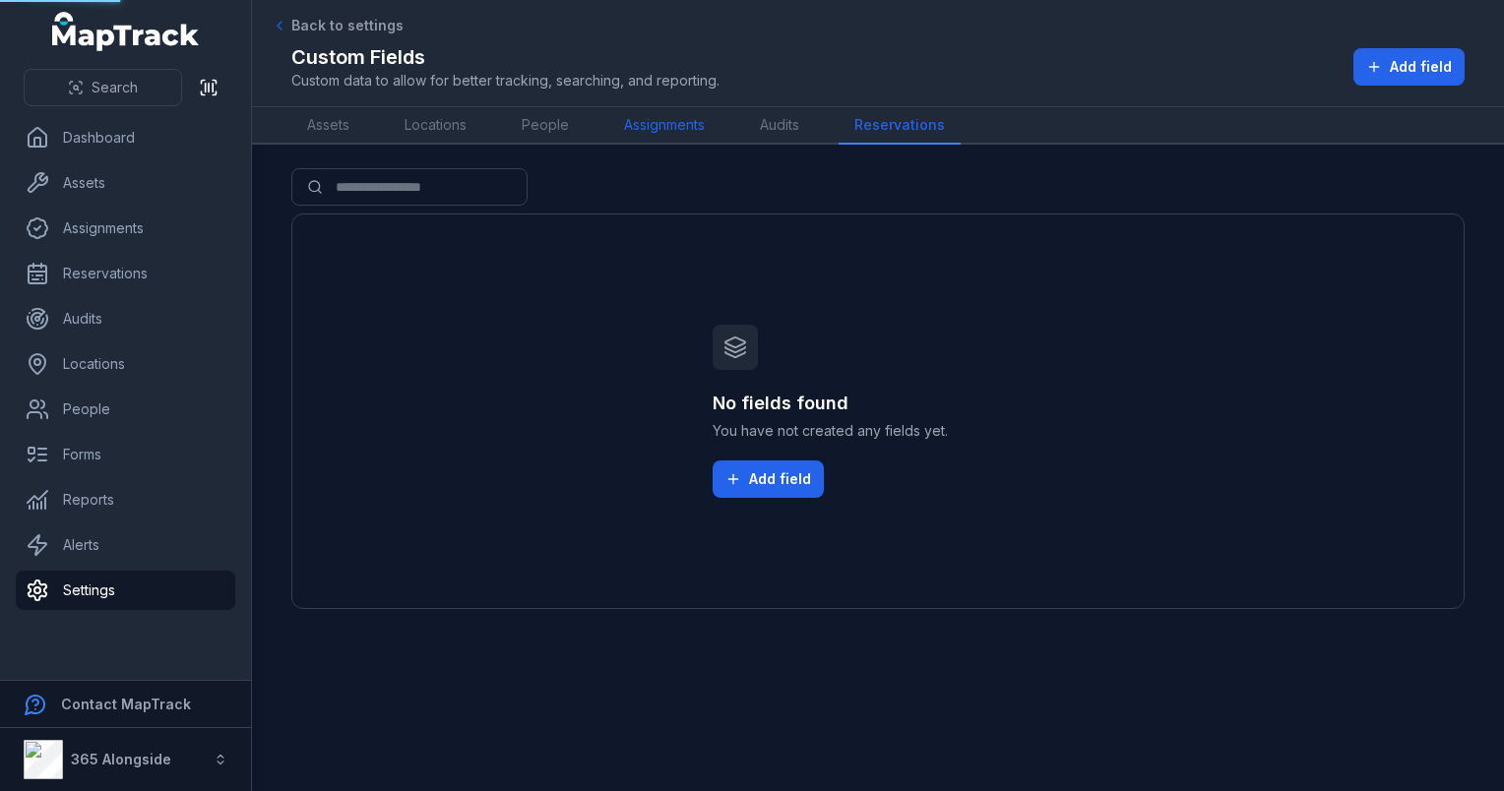
click at [684, 128] on link "Assignments" at bounding box center [664, 125] width 112 height 37
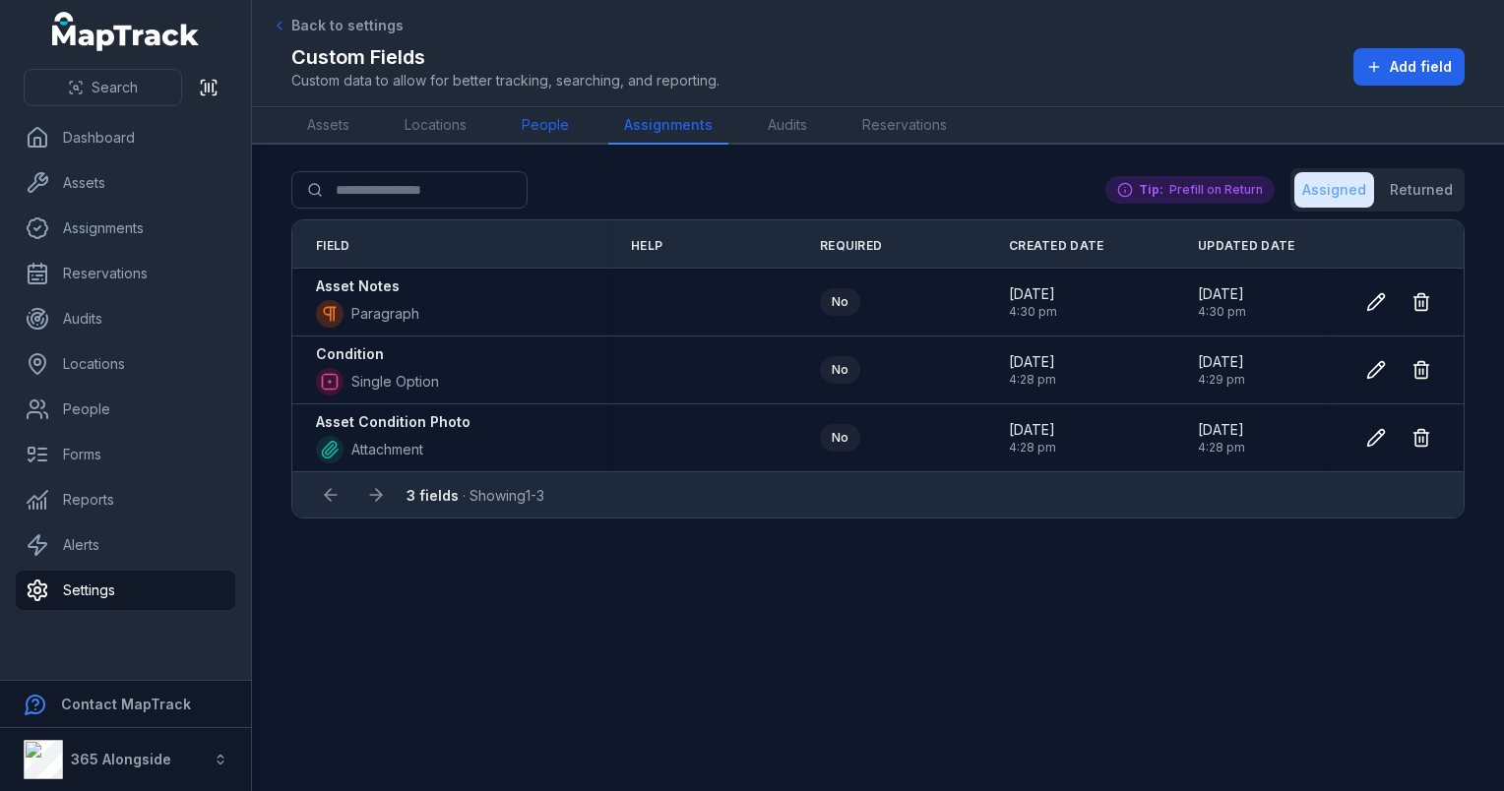
click at [556, 134] on link "People" at bounding box center [545, 125] width 79 height 37
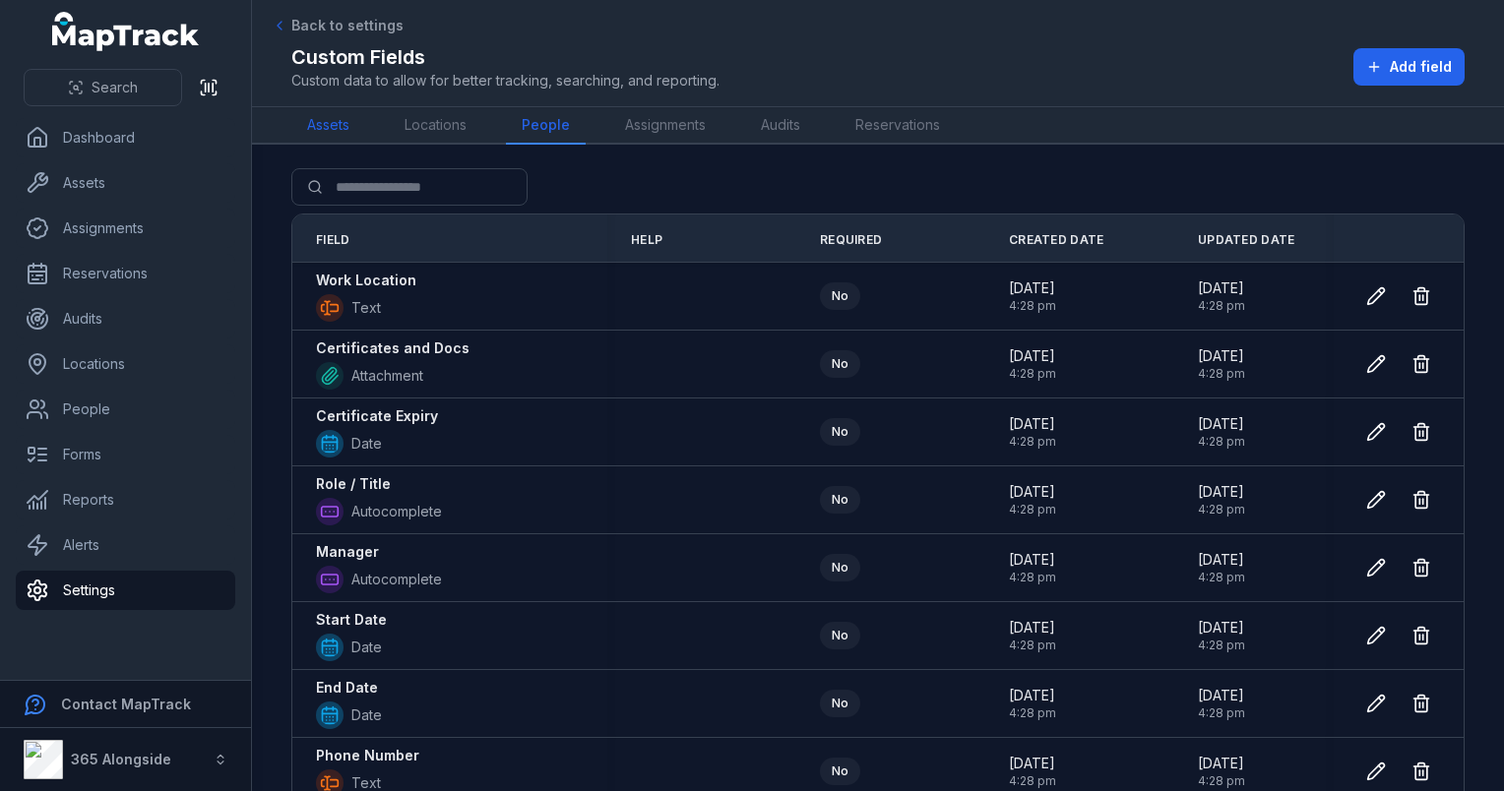
click at [335, 131] on link "Assets" at bounding box center [328, 125] width 74 height 37
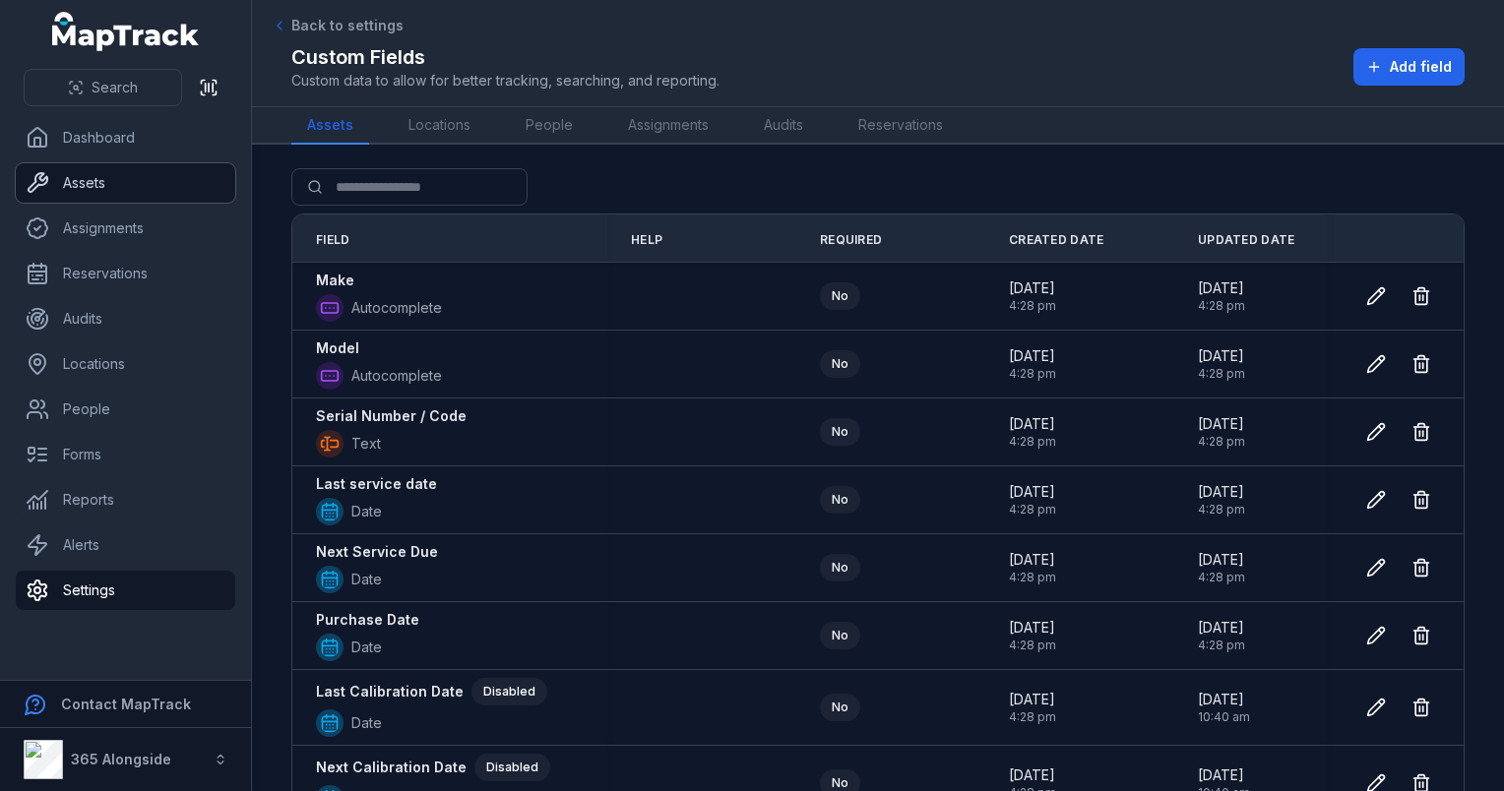
click at [178, 191] on link "Assets" at bounding box center [126, 182] width 220 height 39
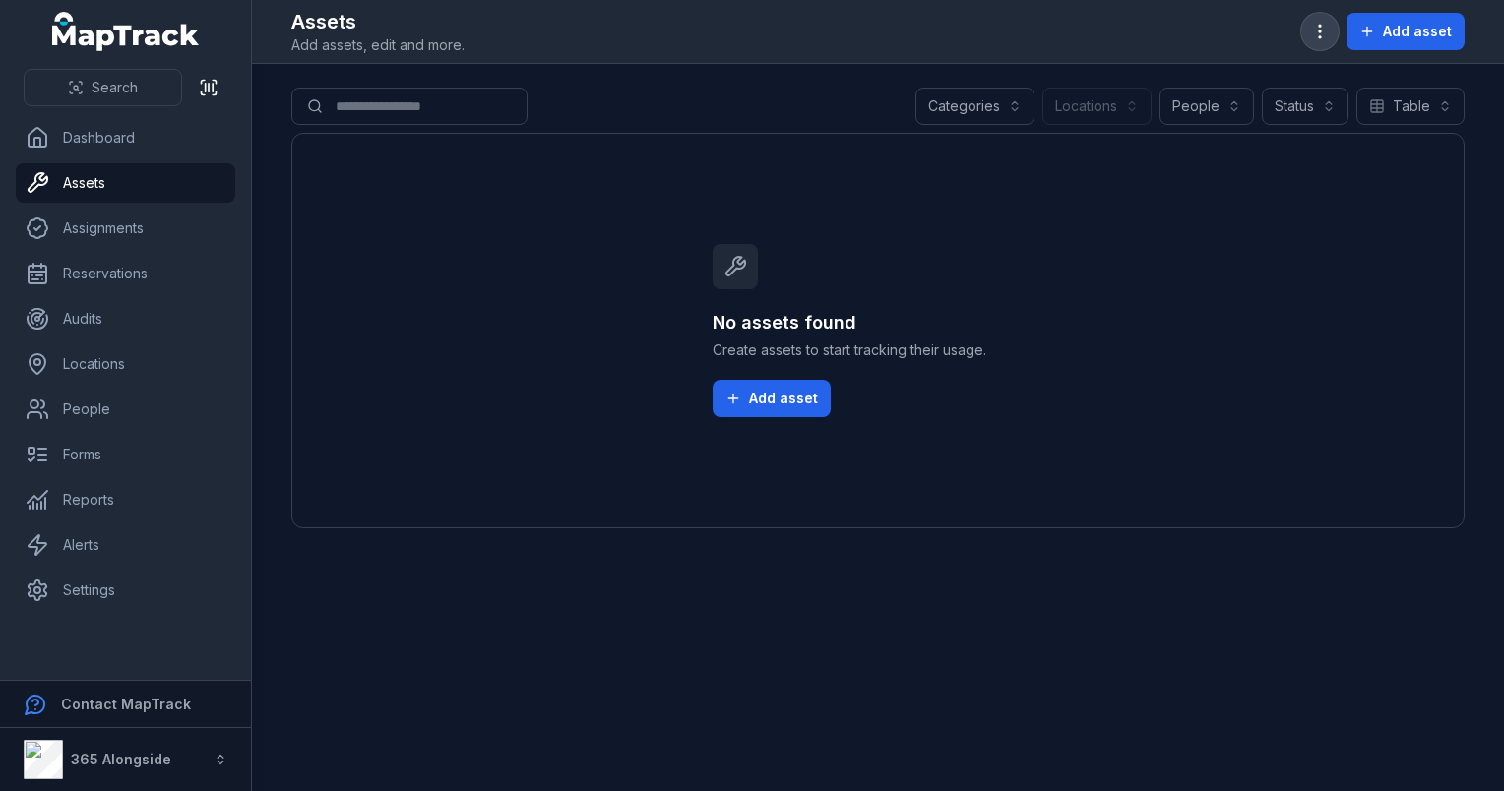
click at [1322, 33] on icon "button" at bounding box center [1320, 32] width 20 height 20
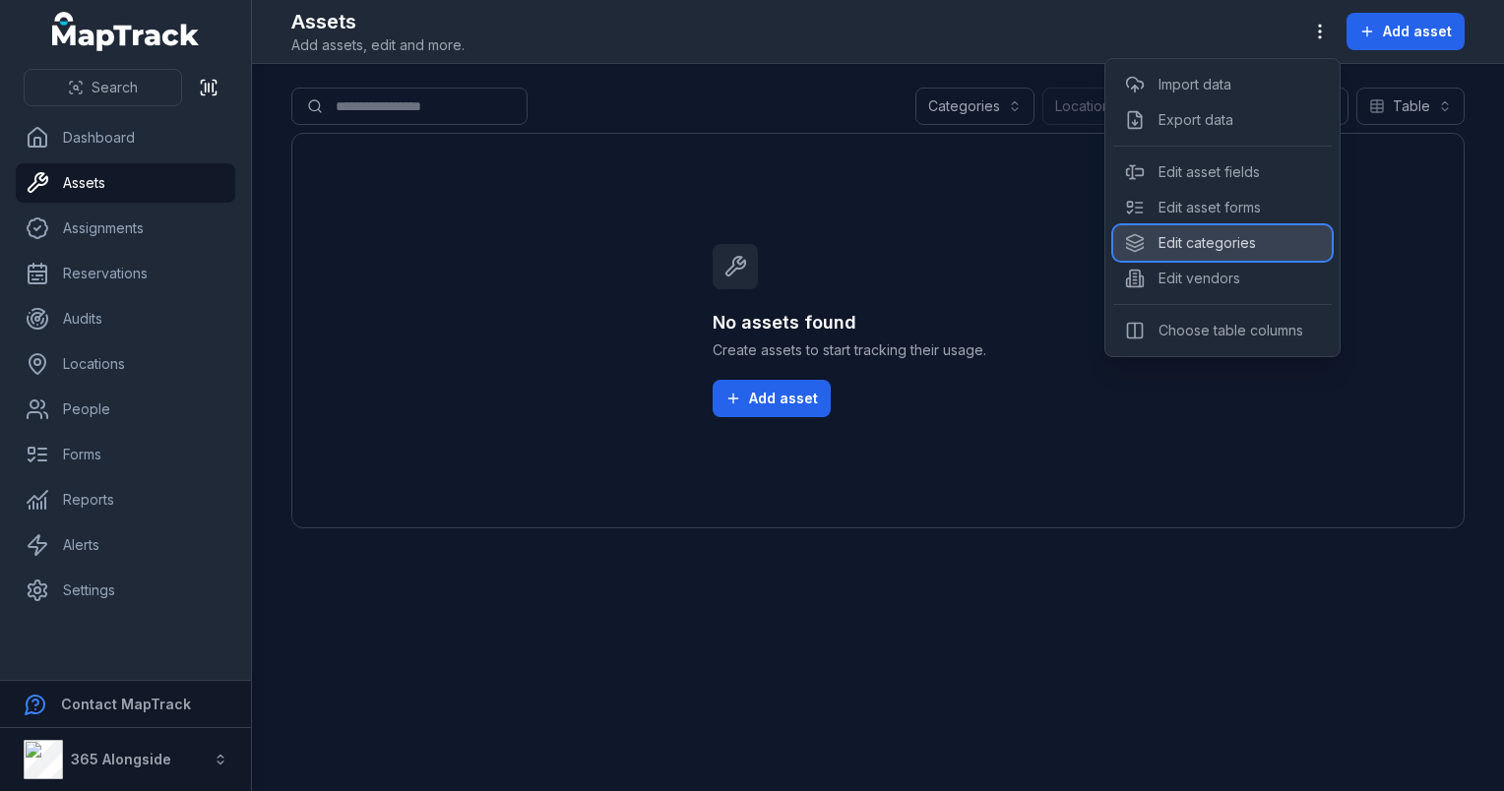
click at [1189, 251] on div "Edit categories" at bounding box center [1222, 242] width 219 height 35
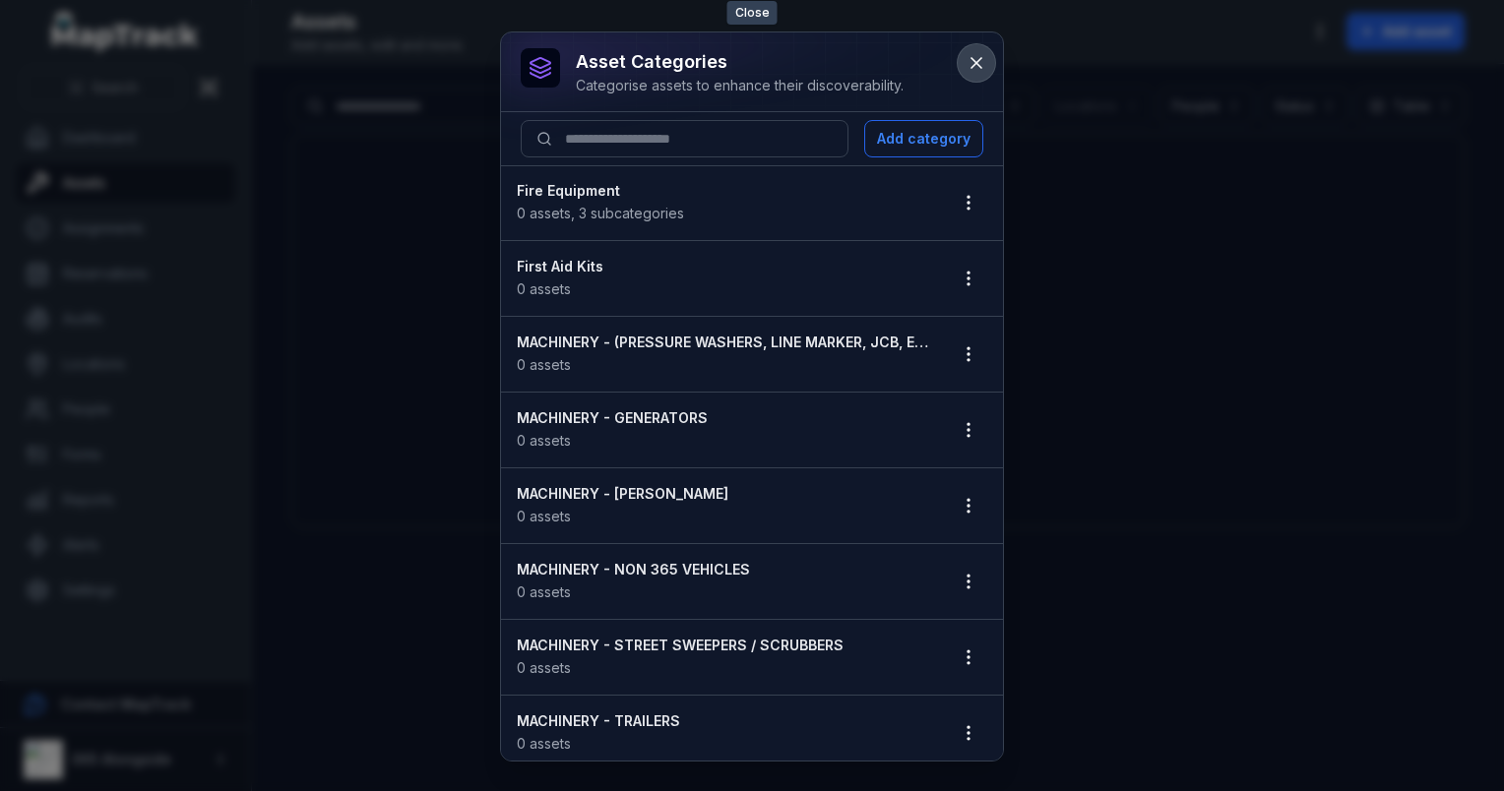
click at [973, 67] on icon at bounding box center [977, 63] width 20 height 20
